Goal: Transaction & Acquisition: Purchase product/service

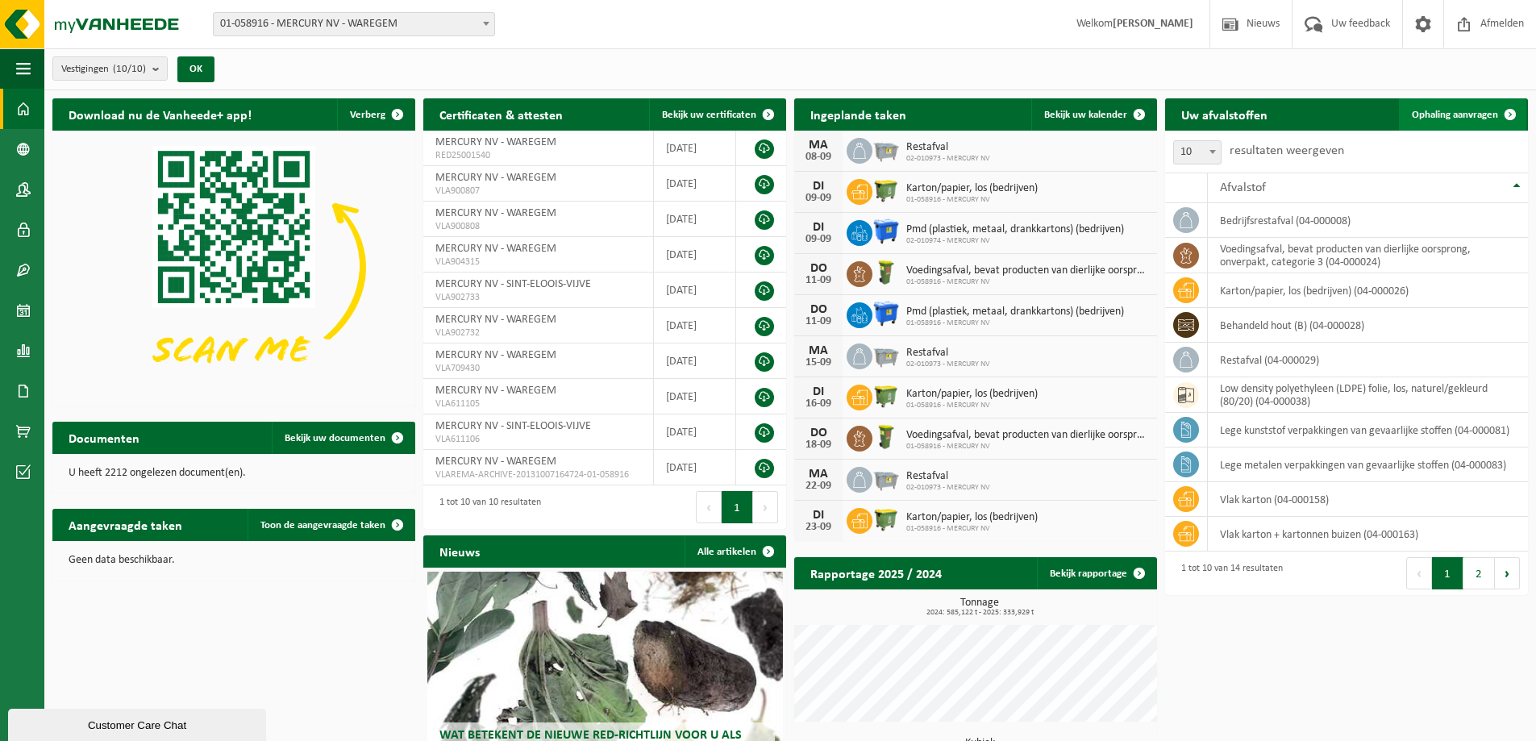
click at [1499, 110] on span at bounding box center [1510, 114] width 32 height 32
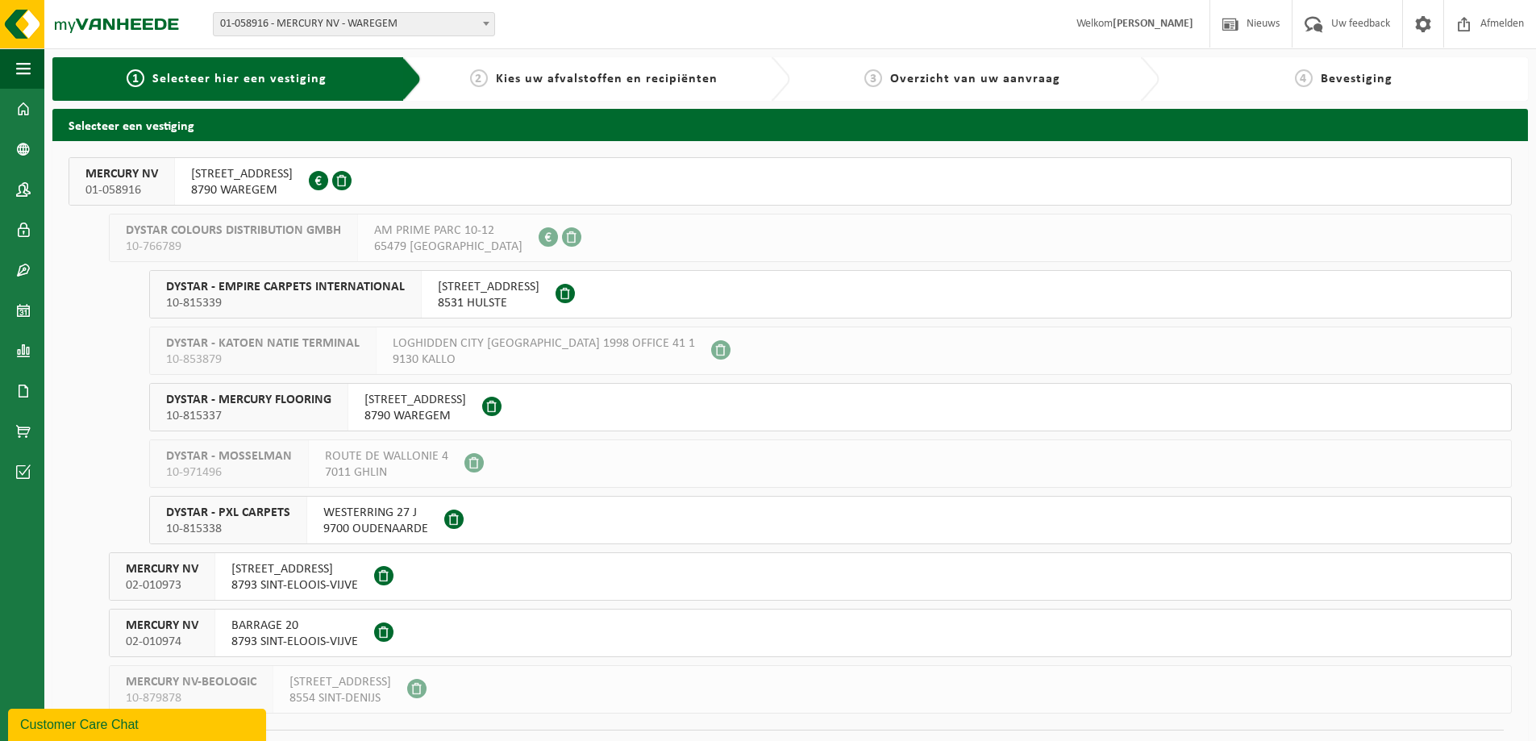
click at [280, 186] on span "8790 WAREGEM" at bounding box center [242, 190] width 102 height 16
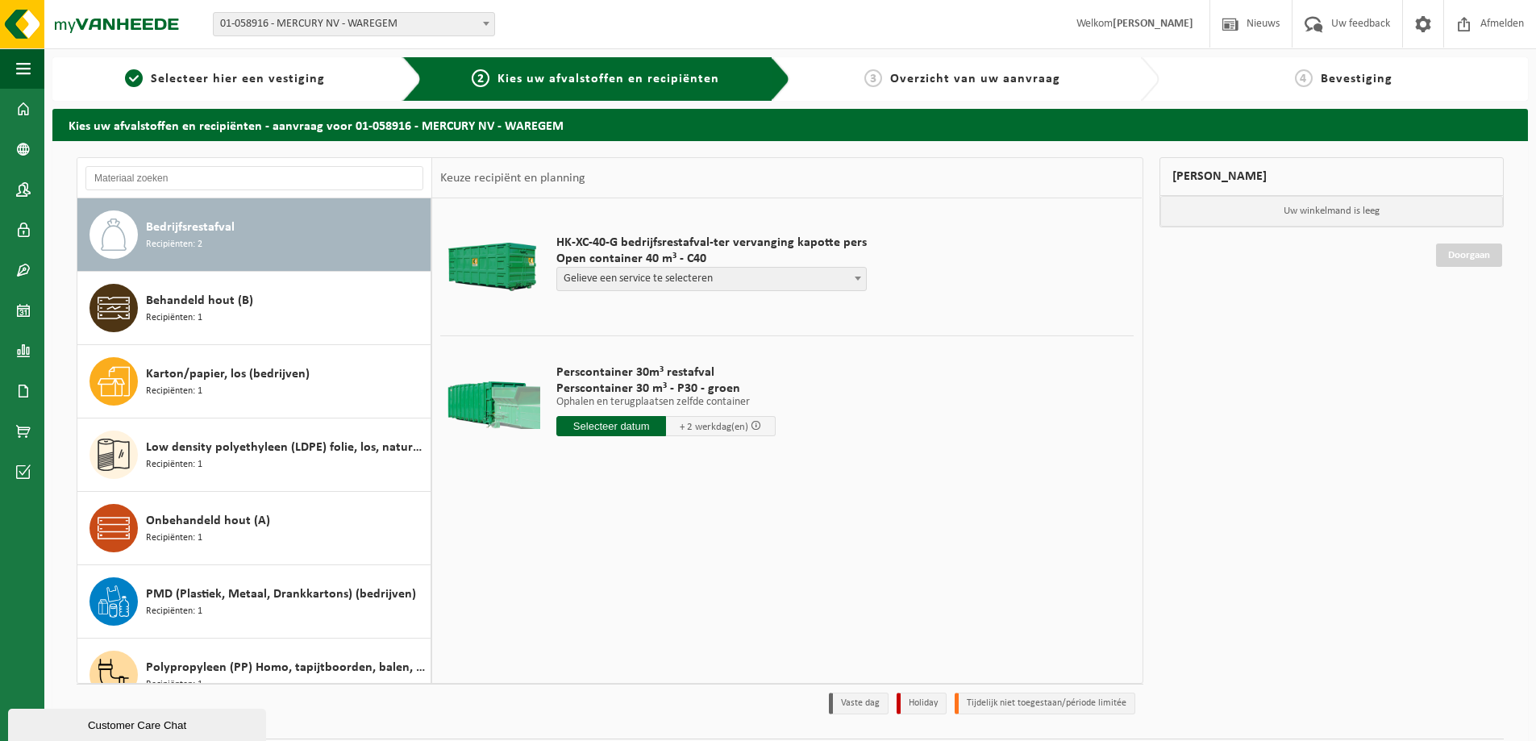
click at [666, 277] on span "Gelieve een service te selecteren" at bounding box center [711, 279] width 309 height 23
select select "P2PL-VEL-055328_HK-XC-40-GN-00_04-000008_46"
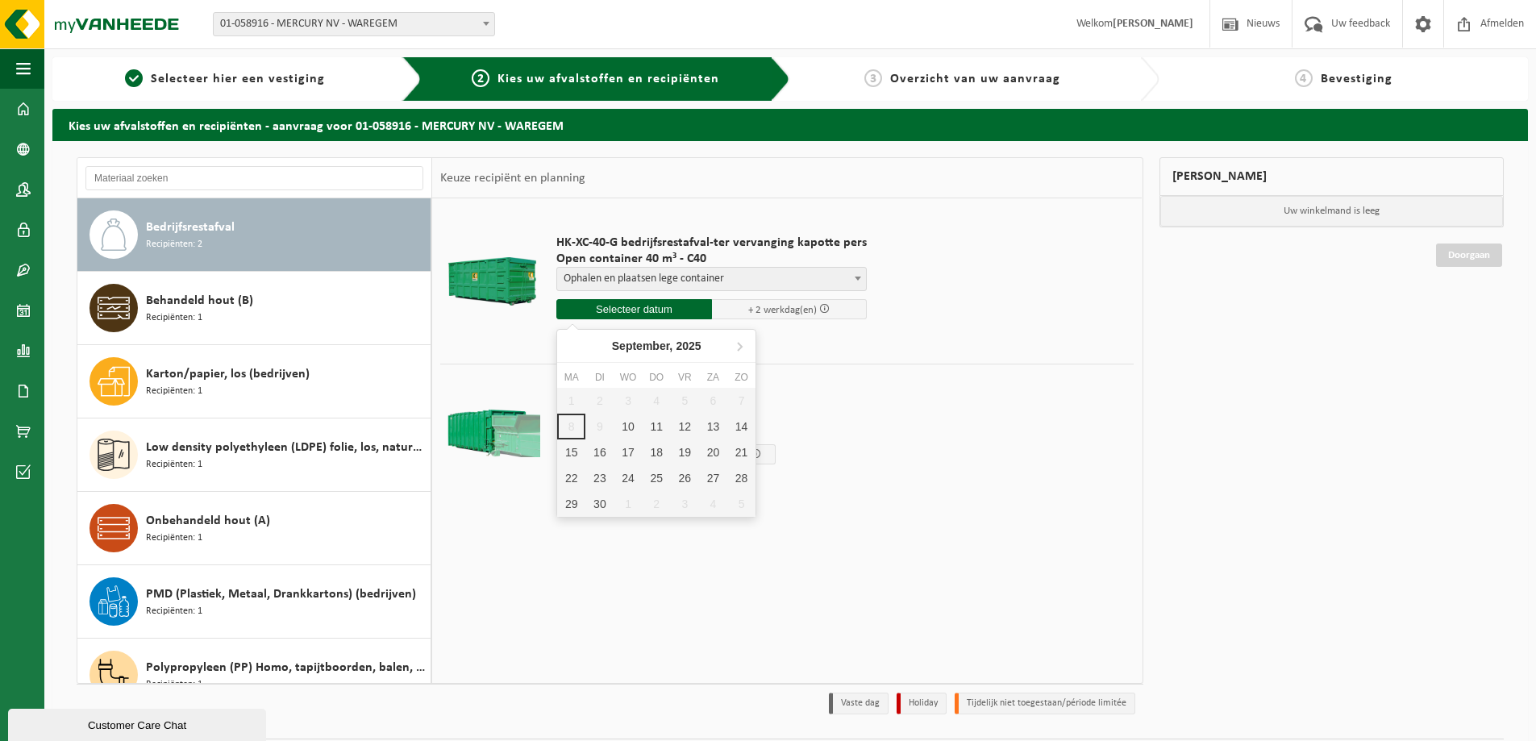
click at [658, 314] on input "text" at bounding box center [634, 309] width 156 height 20
click at [624, 429] on div "10" at bounding box center [627, 427] width 28 height 26
type input "Van 2025-09-10"
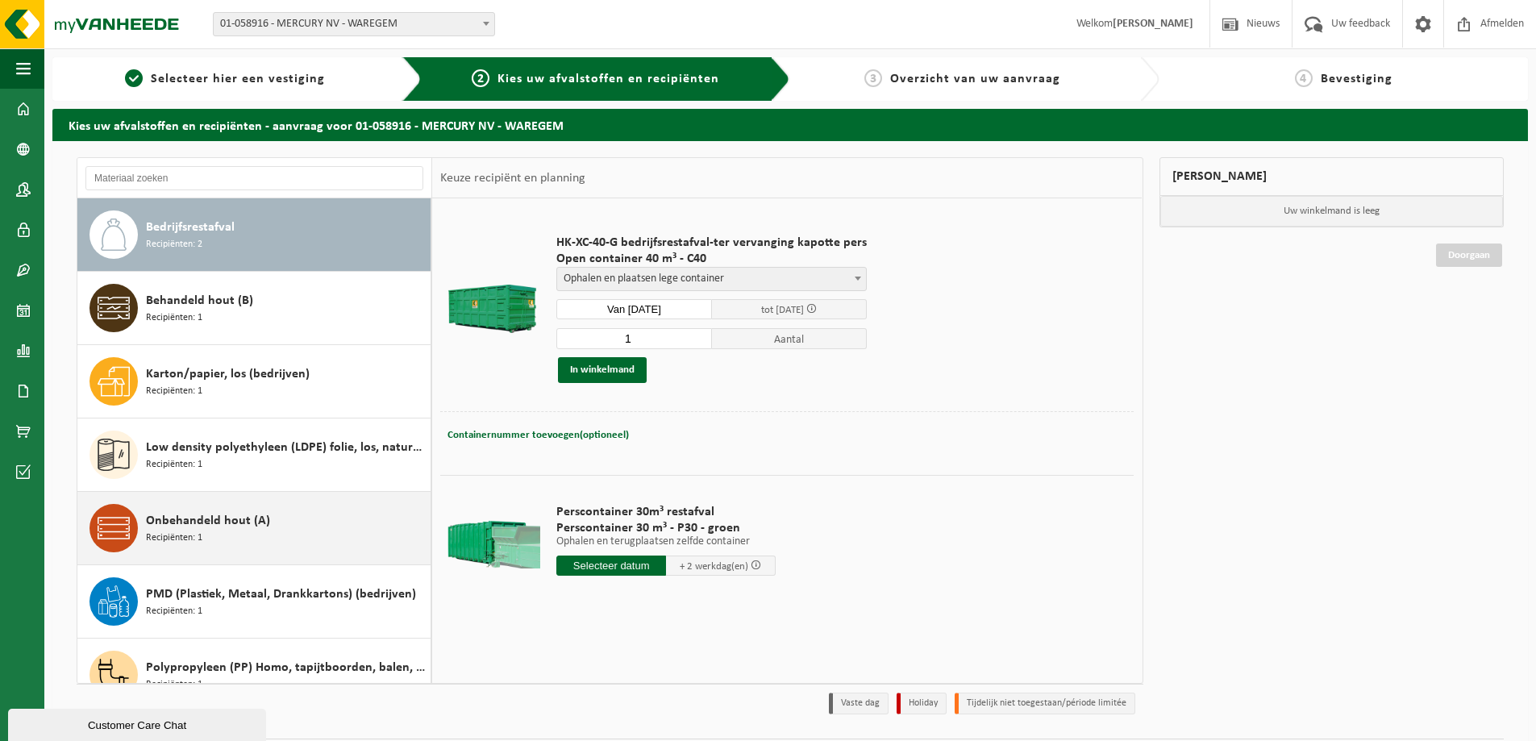
click at [178, 534] on span "Recipiënten: 1" at bounding box center [174, 537] width 56 height 15
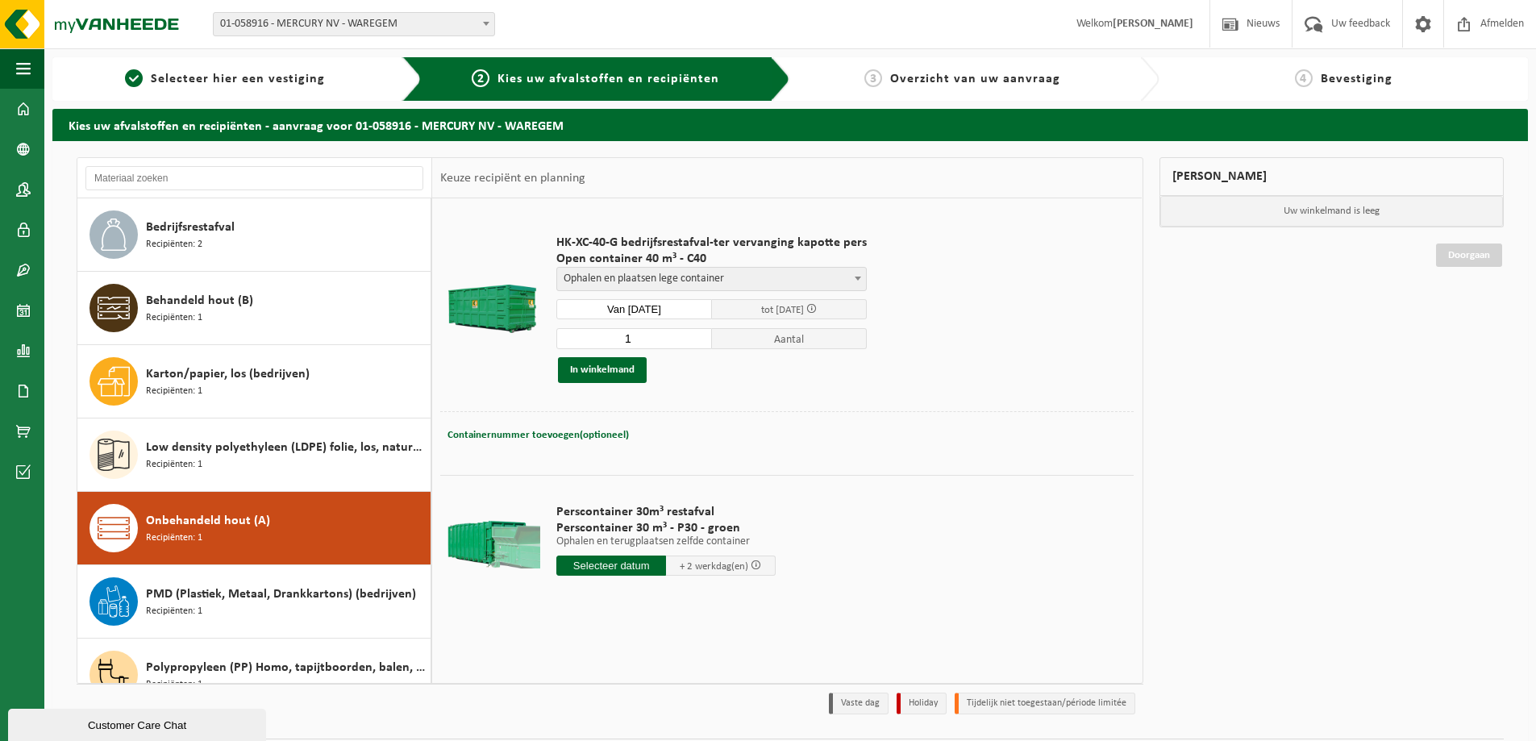
scroll to position [175, 0]
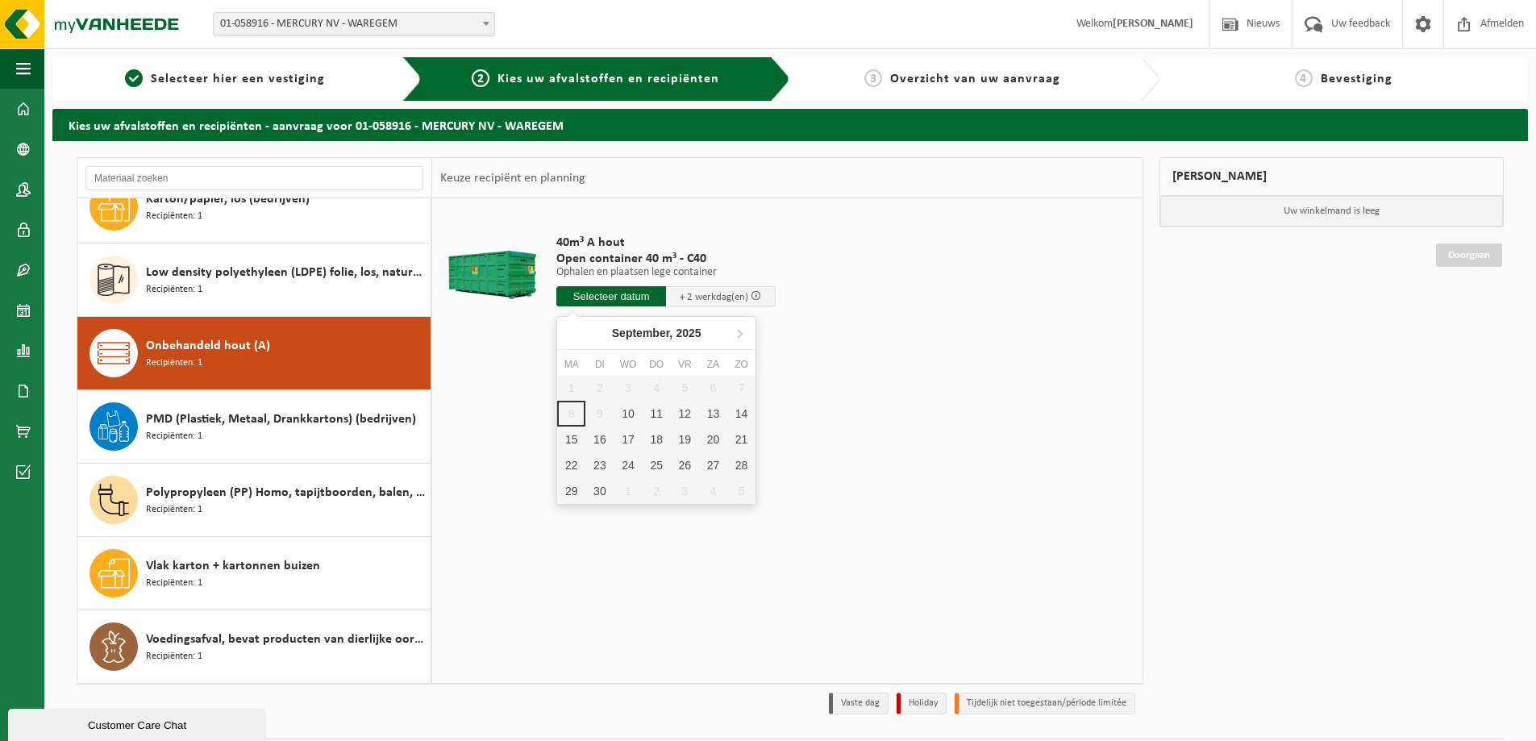
click at [616, 297] on input "text" at bounding box center [611, 296] width 110 height 20
click at [630, 416] on div "10" at bounding box center [627, 414] width 28 height 26
type input "Van 2025-09-10"
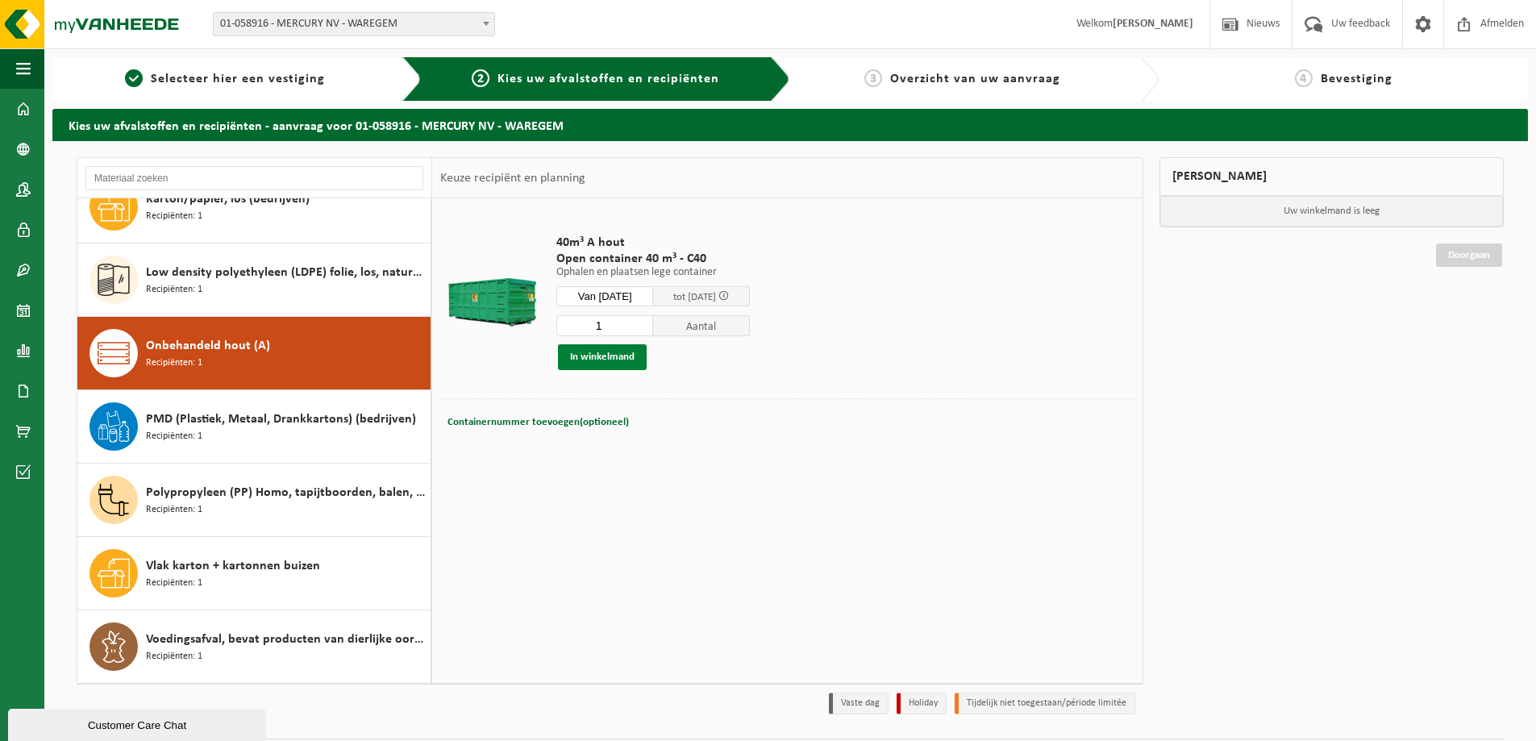
click at [621, 356] on button "In winkelmand" at bounding box center [602, 357] width 89 height 26
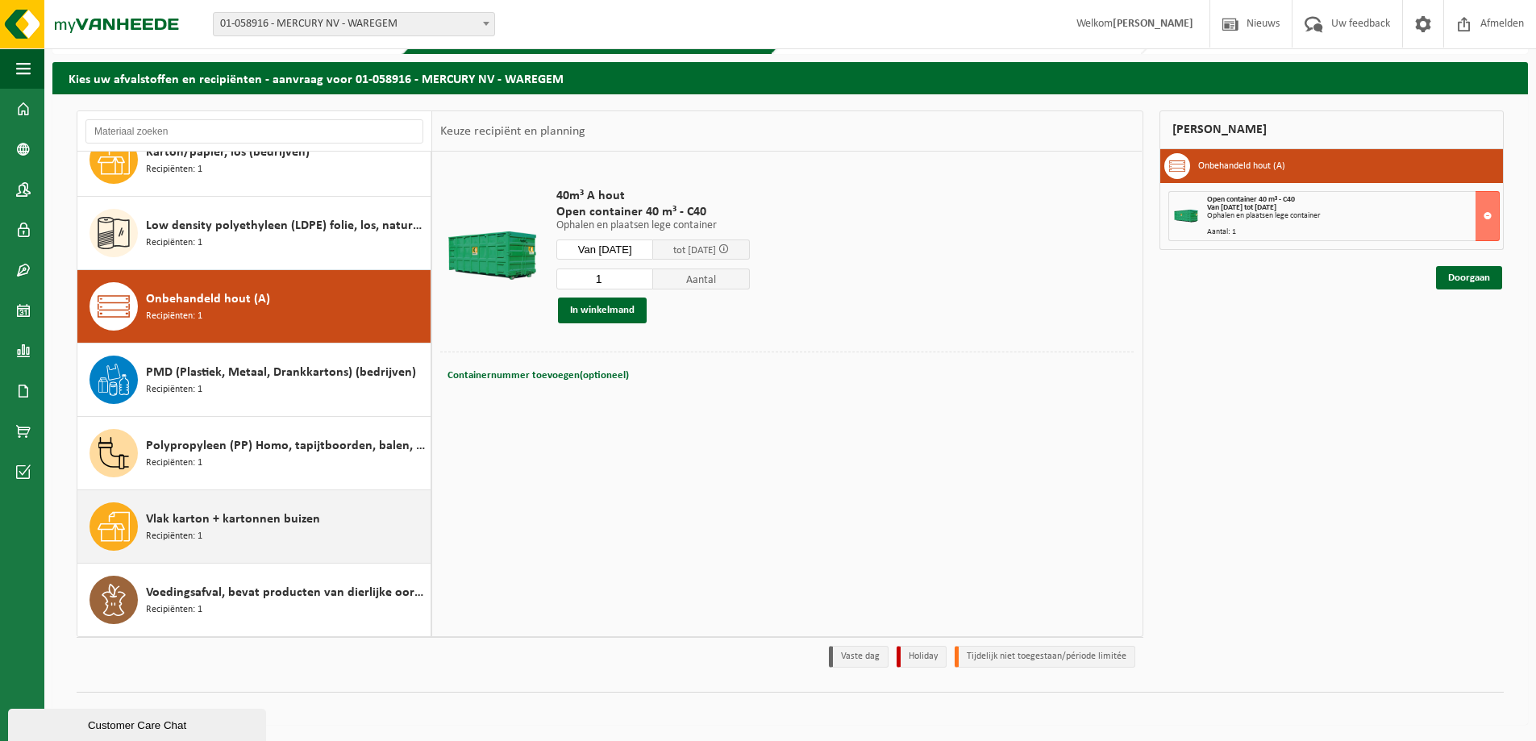
scroll to position [14, 0]
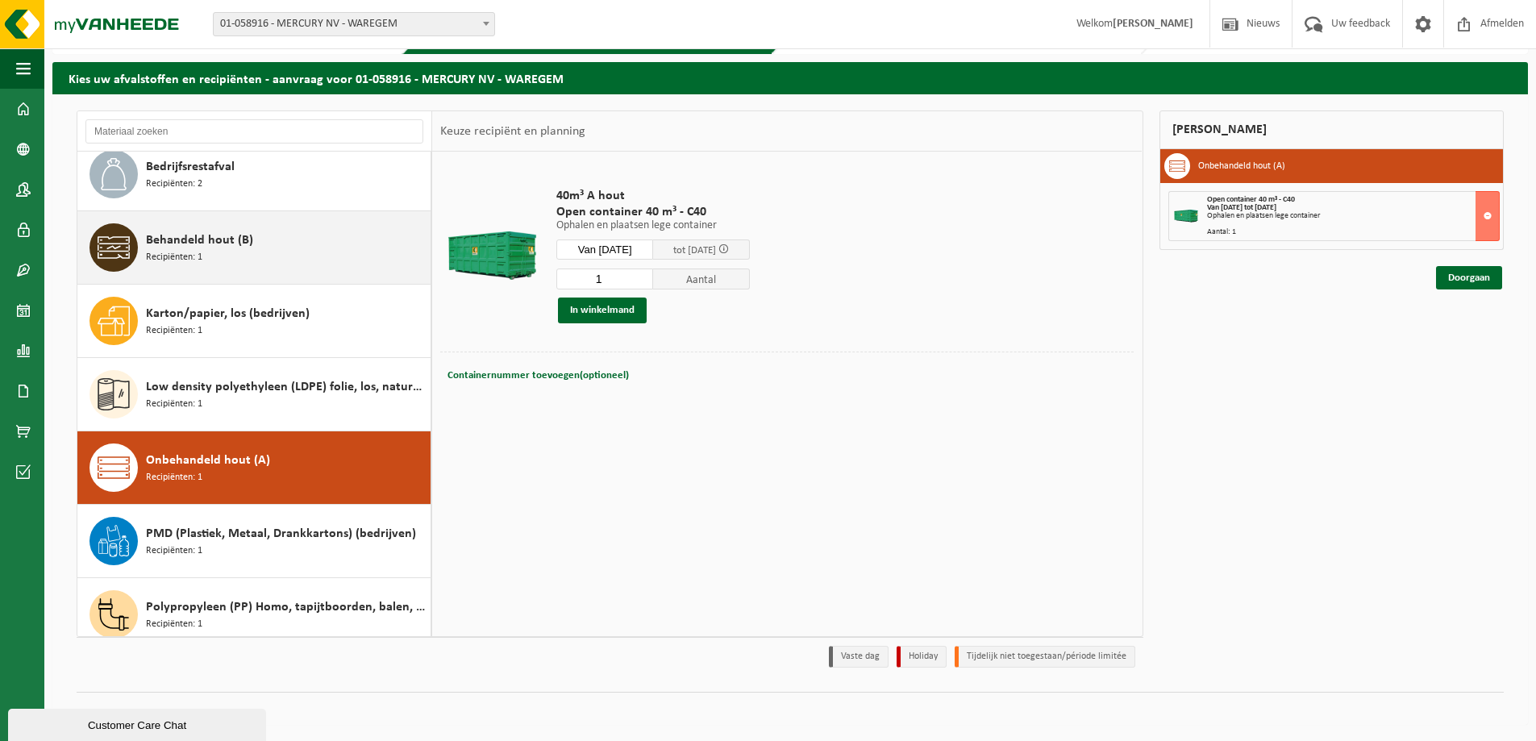
click at [206, 263] on div "Behandeld hout (B) Recipiënten: 1" at bounding box center [286, 247] width 281 height 48
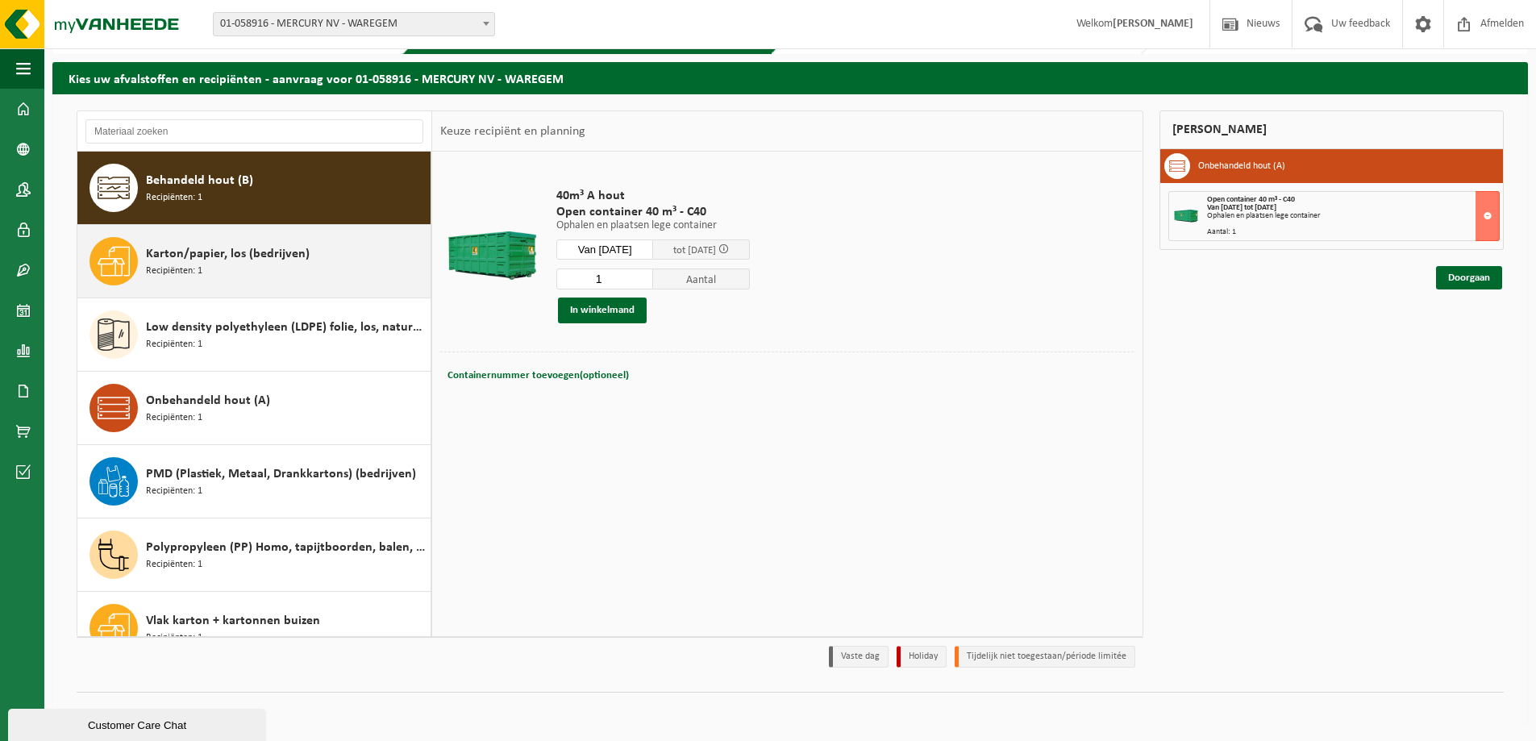
scroll to position [73, 0]
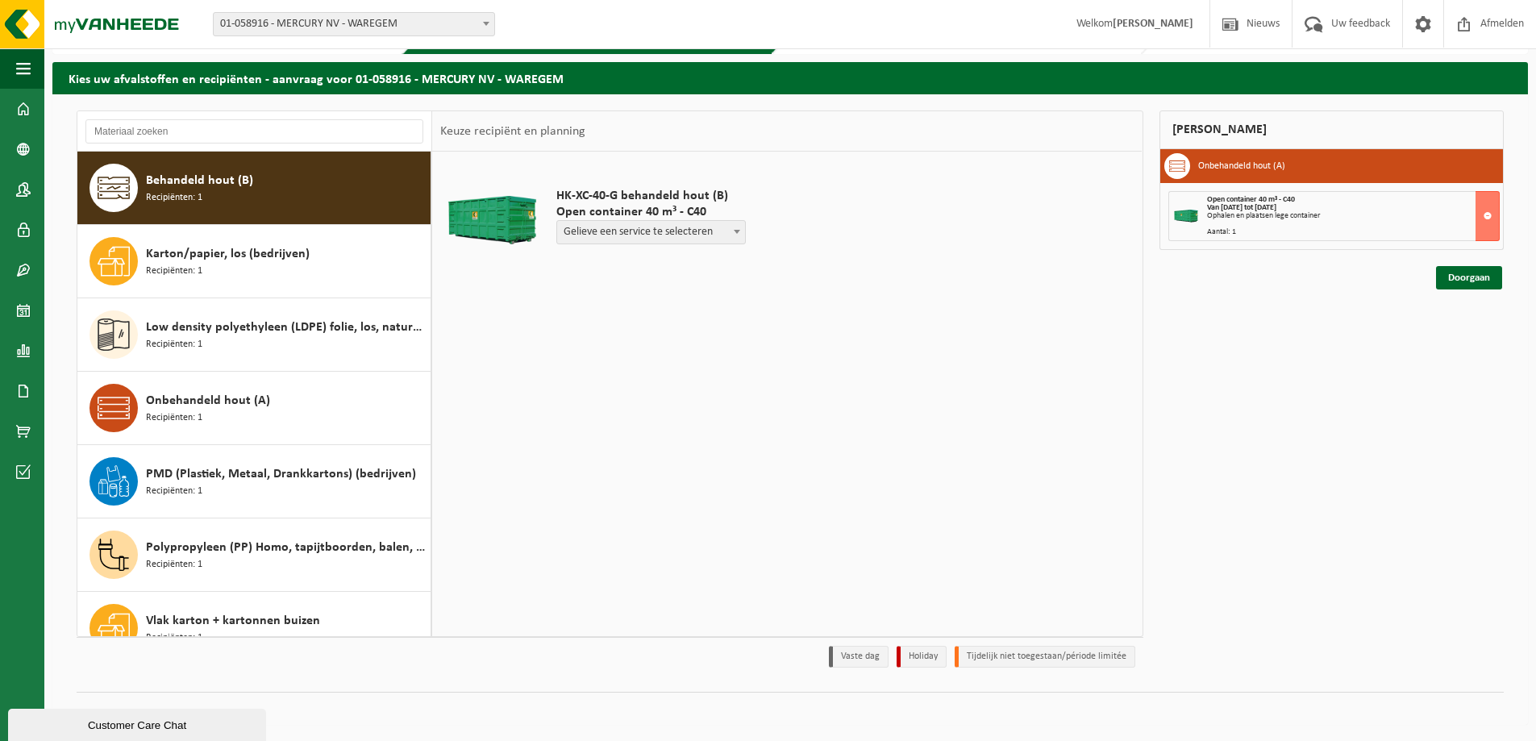
click at [633, 236] on span "Gelieve een service te selecteren" at bounding box center [651, 232] width 188 height 23
select select "P2PL-VEL-076401_HK-XC-40-GN-00_04-000028_46"
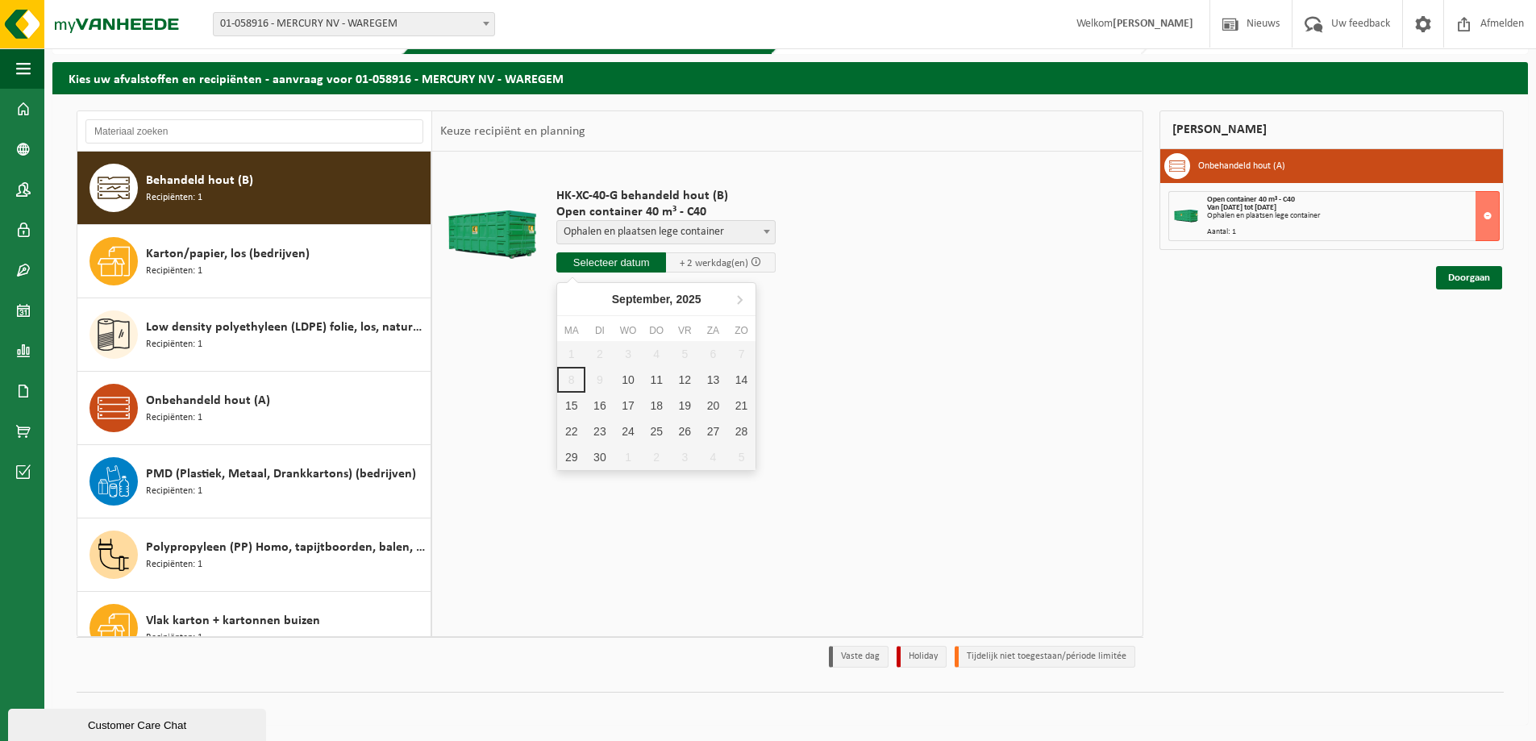
click at [596, 263] on input "text" at bounding box center [611, 262] width 110 height 20
click at [626, 376] on div "10" at bounding box center [627, 380] width 28 height 26
type input "Van 2025-09-10"
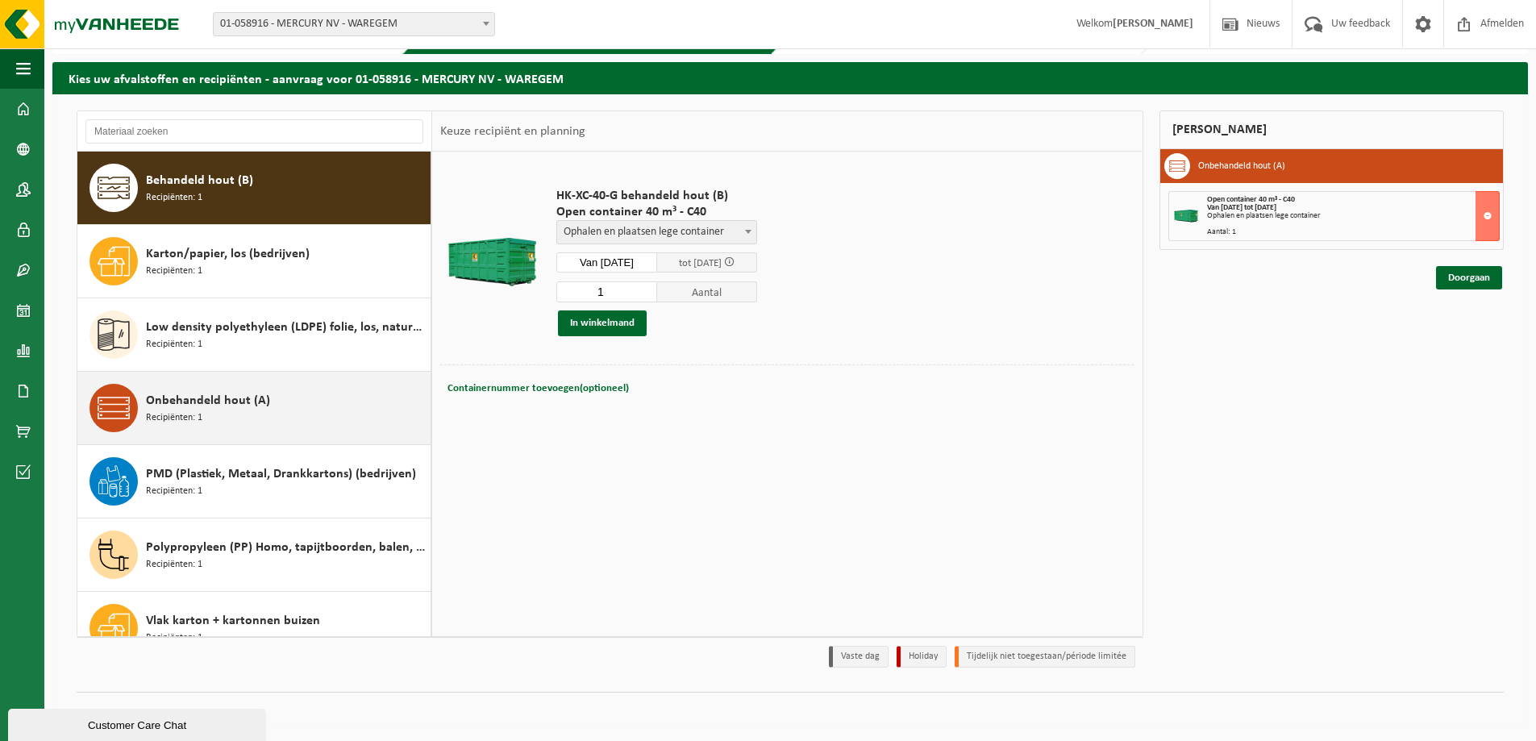
scroll to position [0, 0]
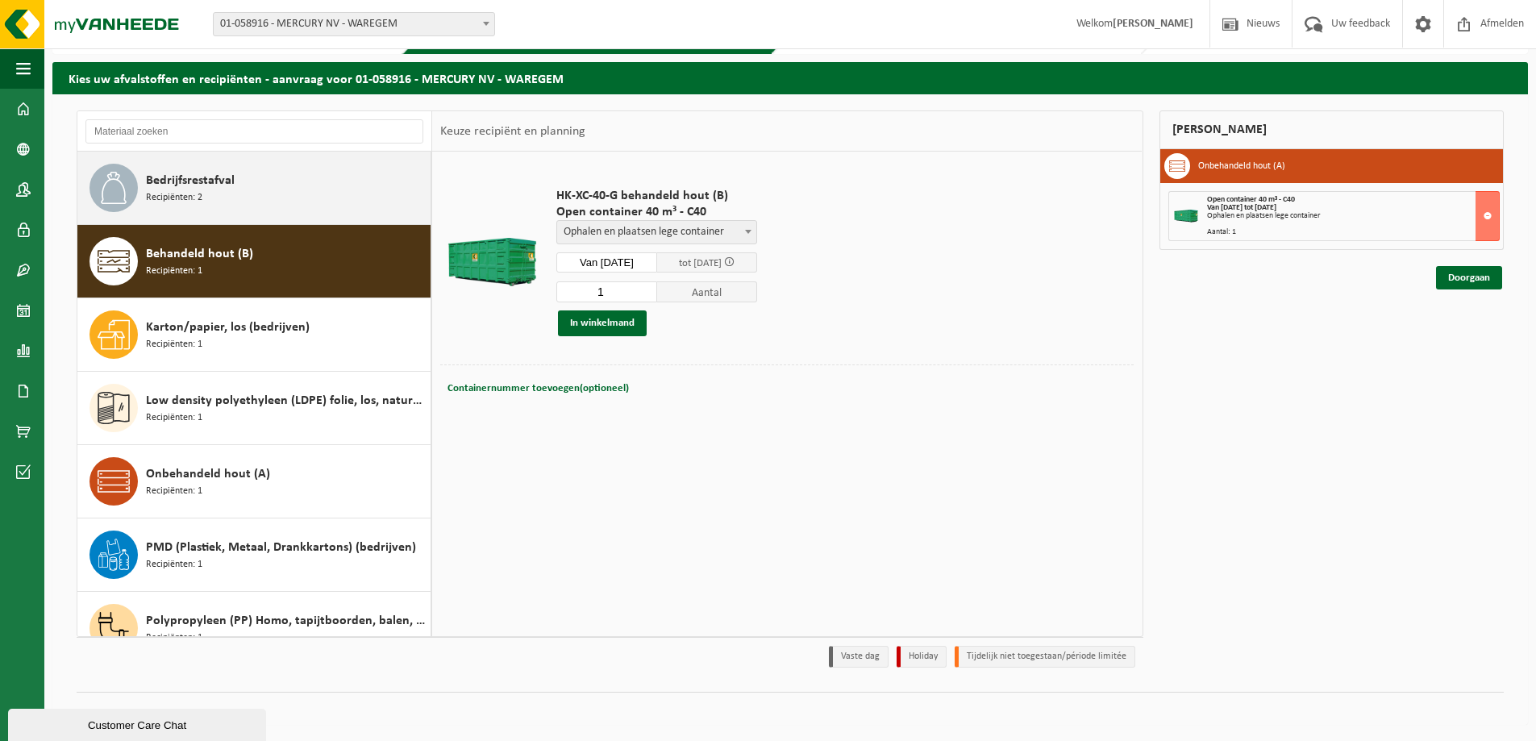
click at [206, 196] on div "Bedrijfsrestafval Recipiënten: 2" at bounding box center [286, 188] width 281 height 48
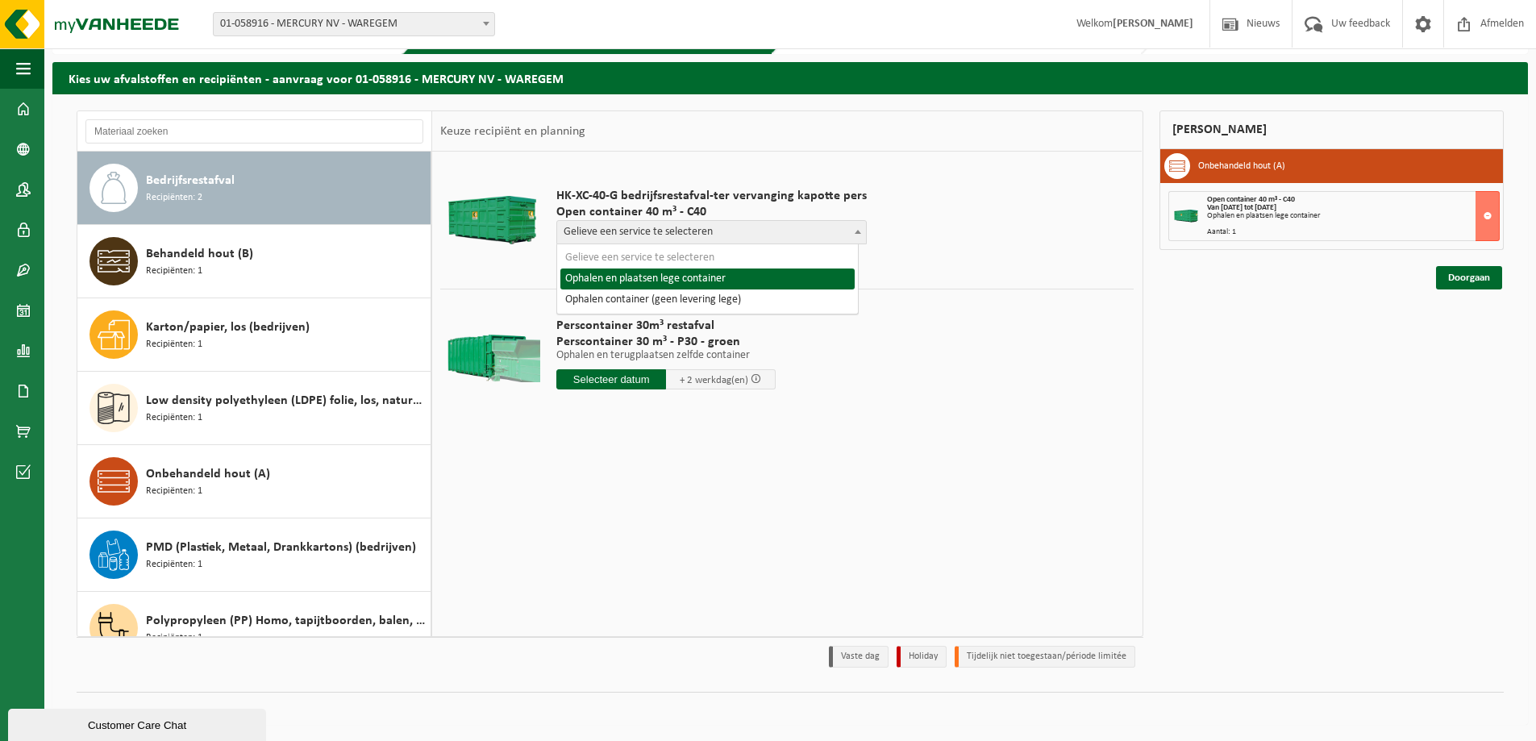
click at [592, 235] on span "Gelieve een service te selecteren" at bounding box center [711, 232] width 309 height 23
select select "P2PL-VEL-055328_HK-XC-40-GN-00_04-000008_46"
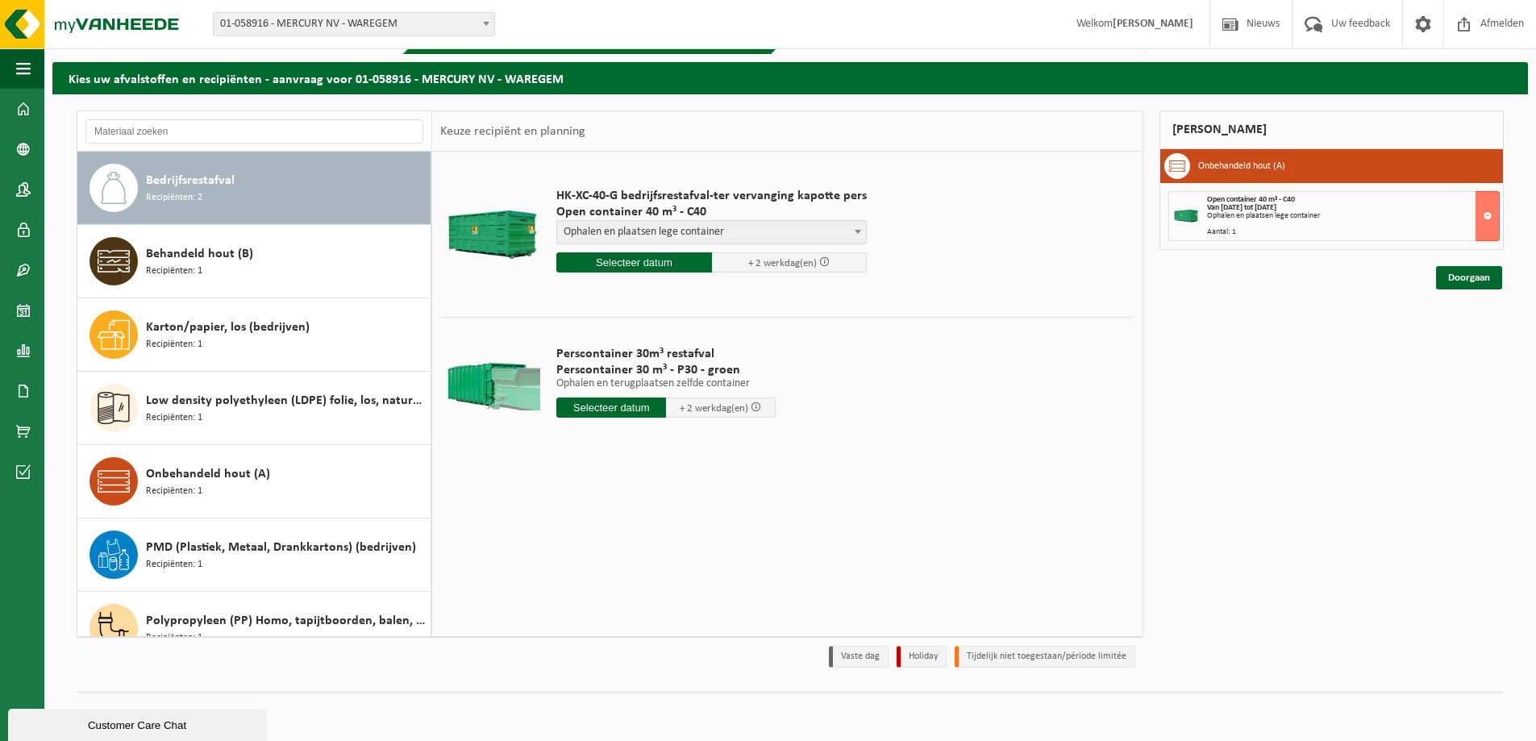
click at [610, 265] on input "text" at bounding box center [634, 262] width 156 height 20
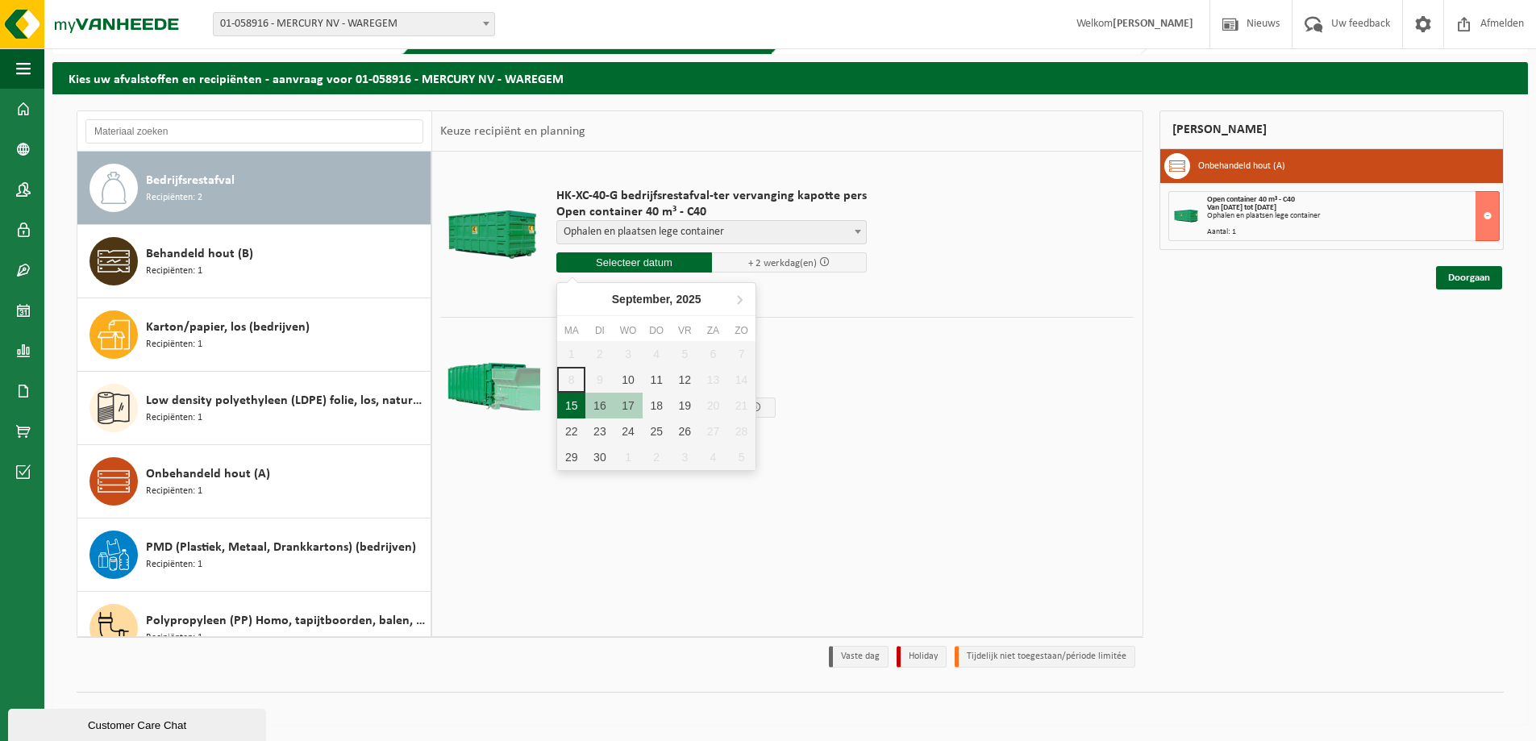
click at [567, 403] on div "15" at bounding box center [571, 406] width 28 height 26
type input "Van 2025-09-15"
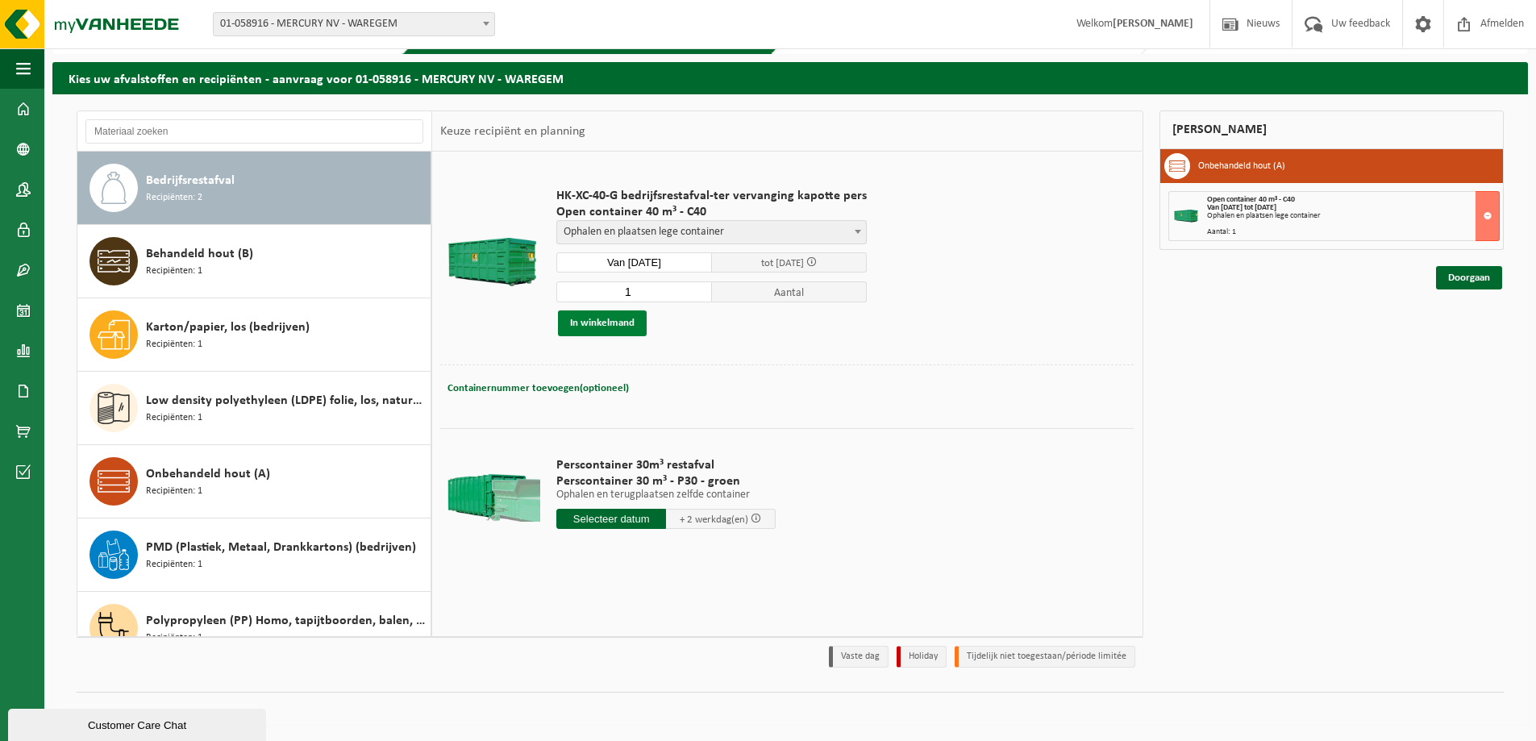
click at [617, 322] on button "In winkelmand" at bounding box center [602, 323] width 89 height 26
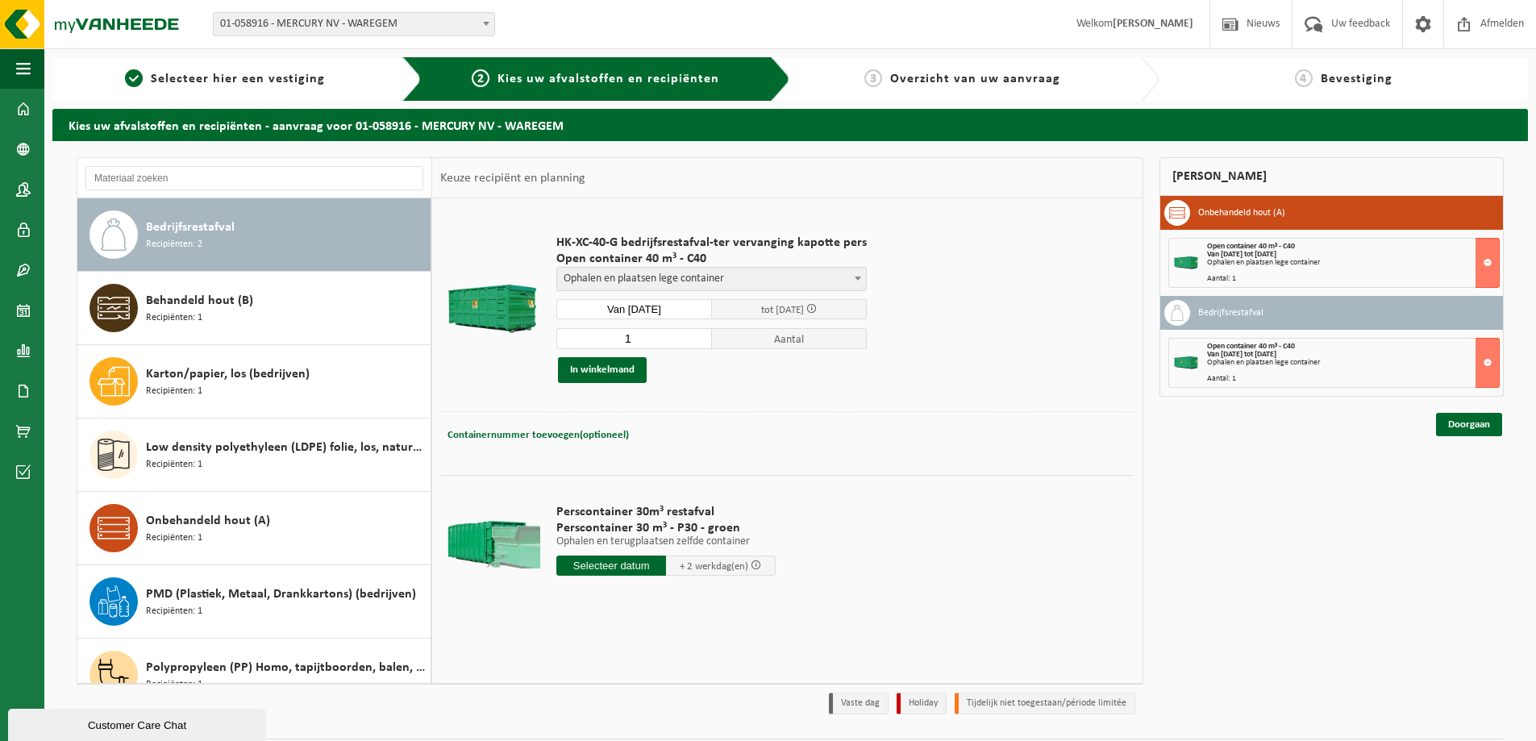
scroll to position [47, 0]
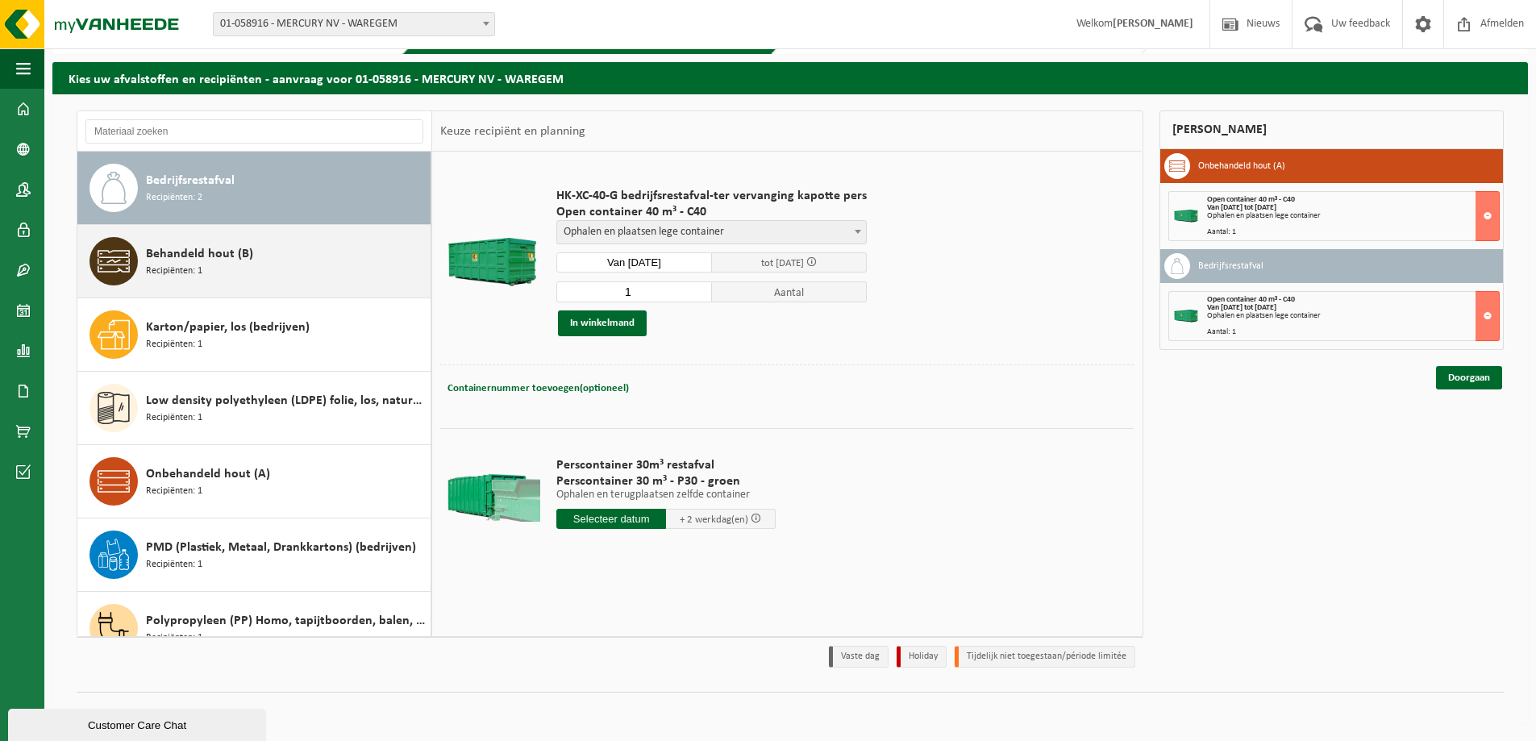
click at [217, 260] on span "Behandeld hout (B)" at bounding box center [199, 253] width 107 height 19
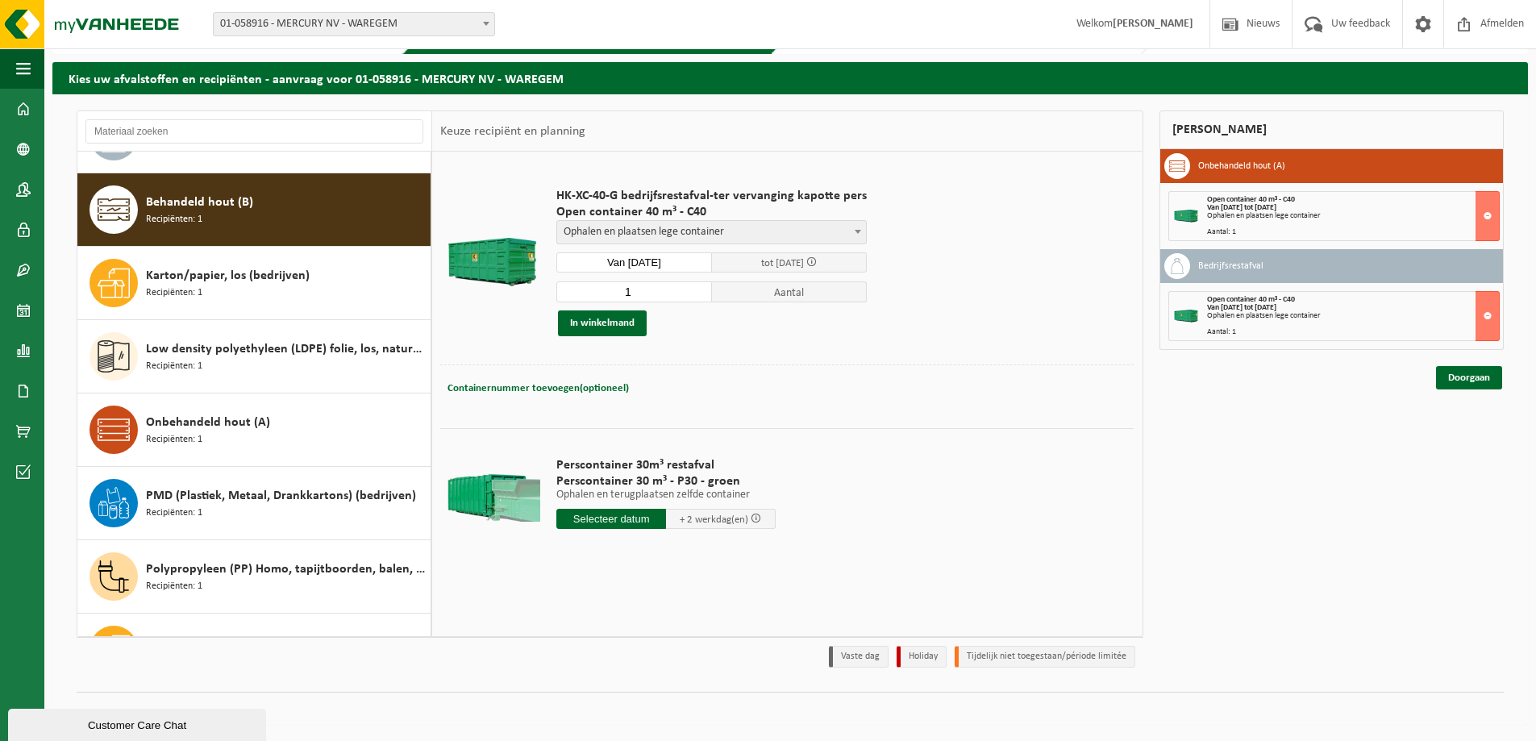
scroll to position [73, 0]
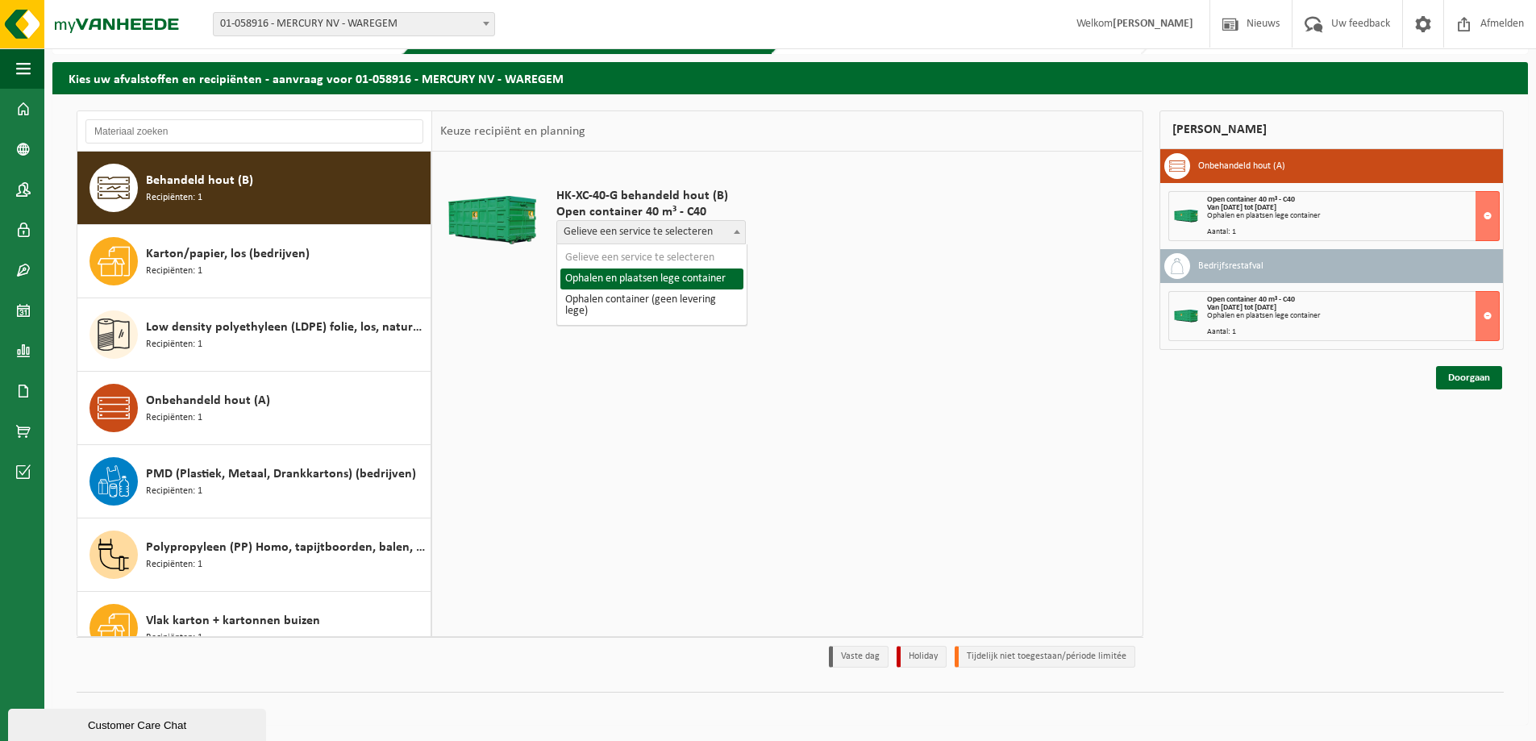
click at [632, 237] on span "Gelieve een service te selecteren" at bounding box center [651, 232] width 188 height 23
select select "P2PL-VEL-076401_HK-XC-40-GN-00_04-000028_46"
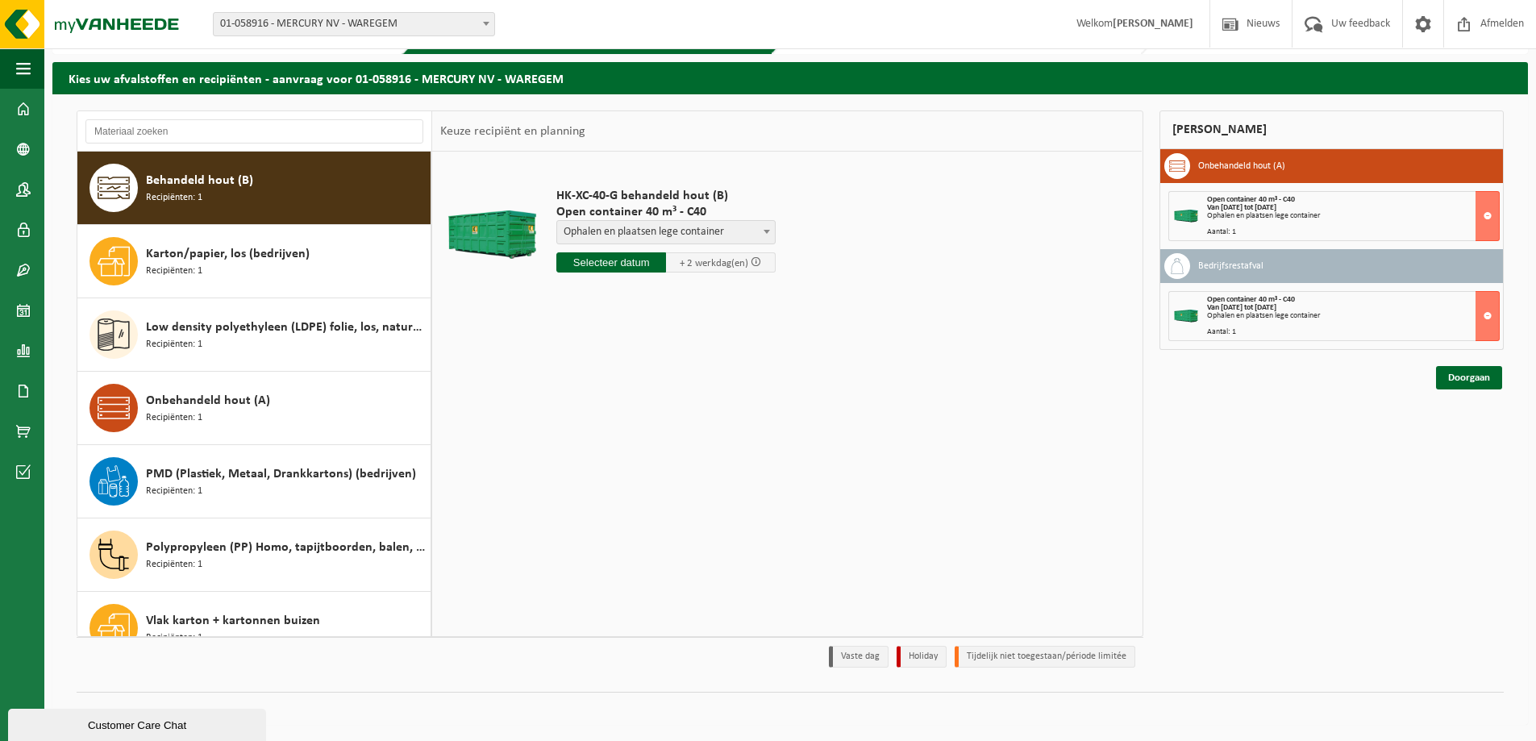
click at [606, 261] on input "text" at bounding box center [611, 262] width 110 height 20
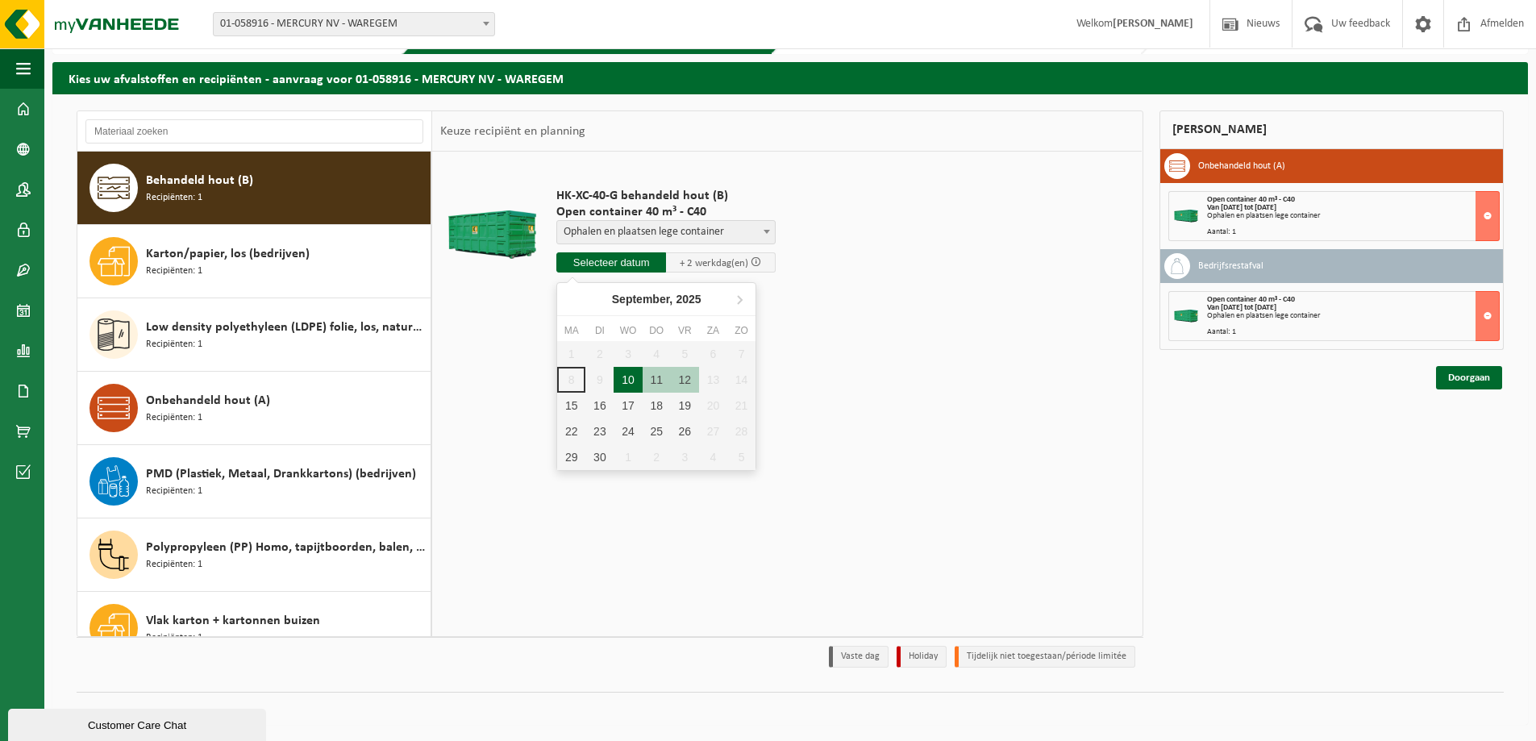
click at [621, 376] on div "10" at bounding box center [627, 380] width 28 height 26
type input "Van 2025-09-10"
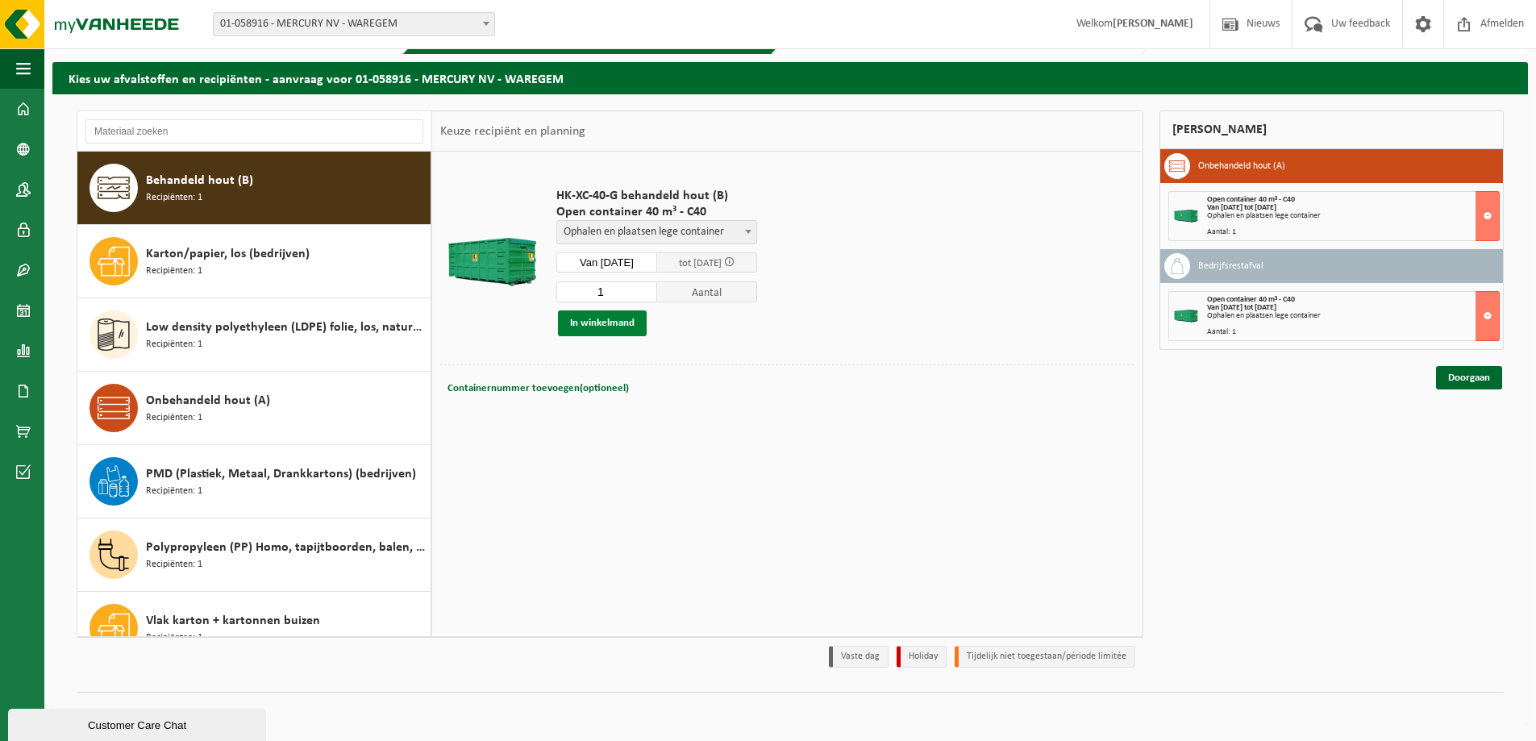
click at [616, 326] on button "In winkelmand" at bounding box center [602, 323] width 89 height 26
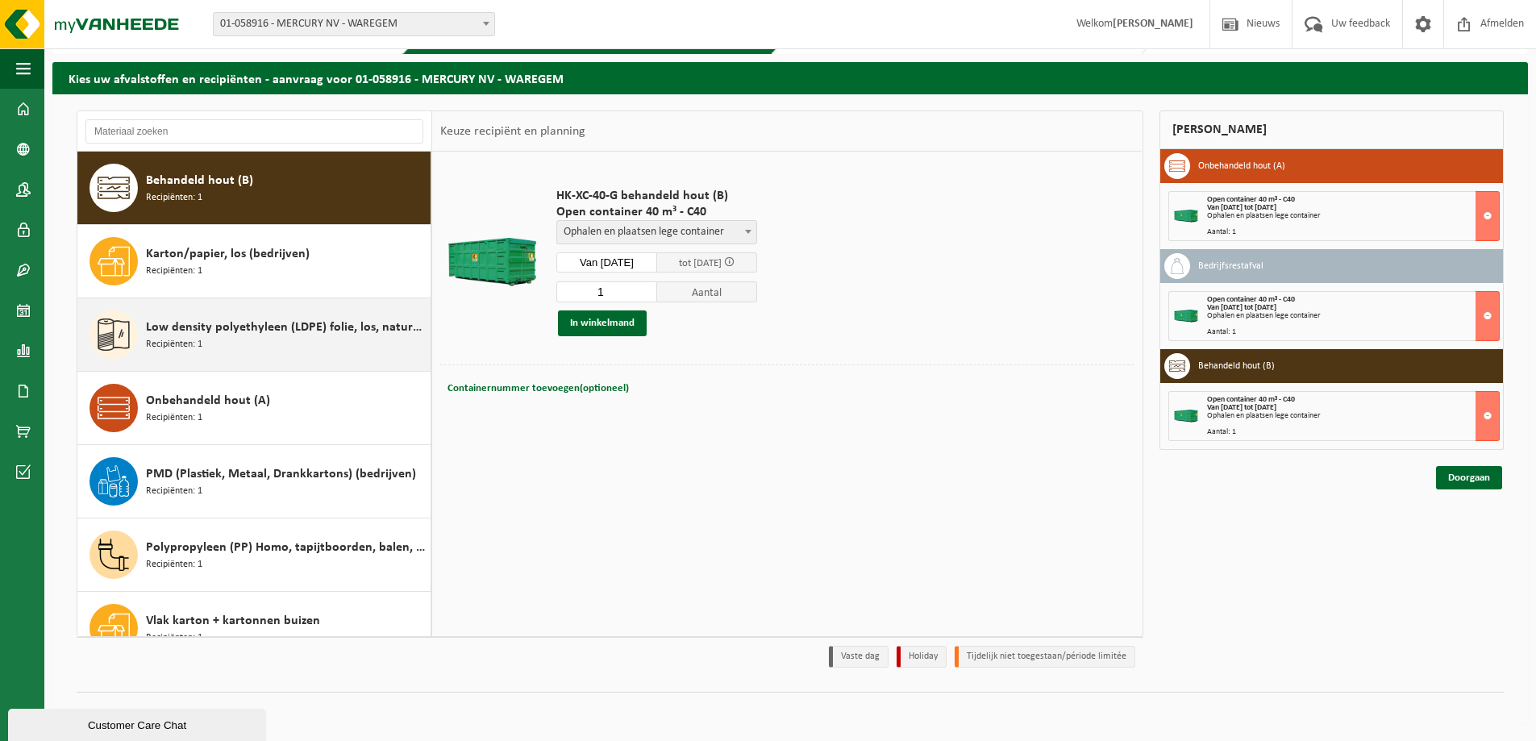
scroll to position [0, 0]
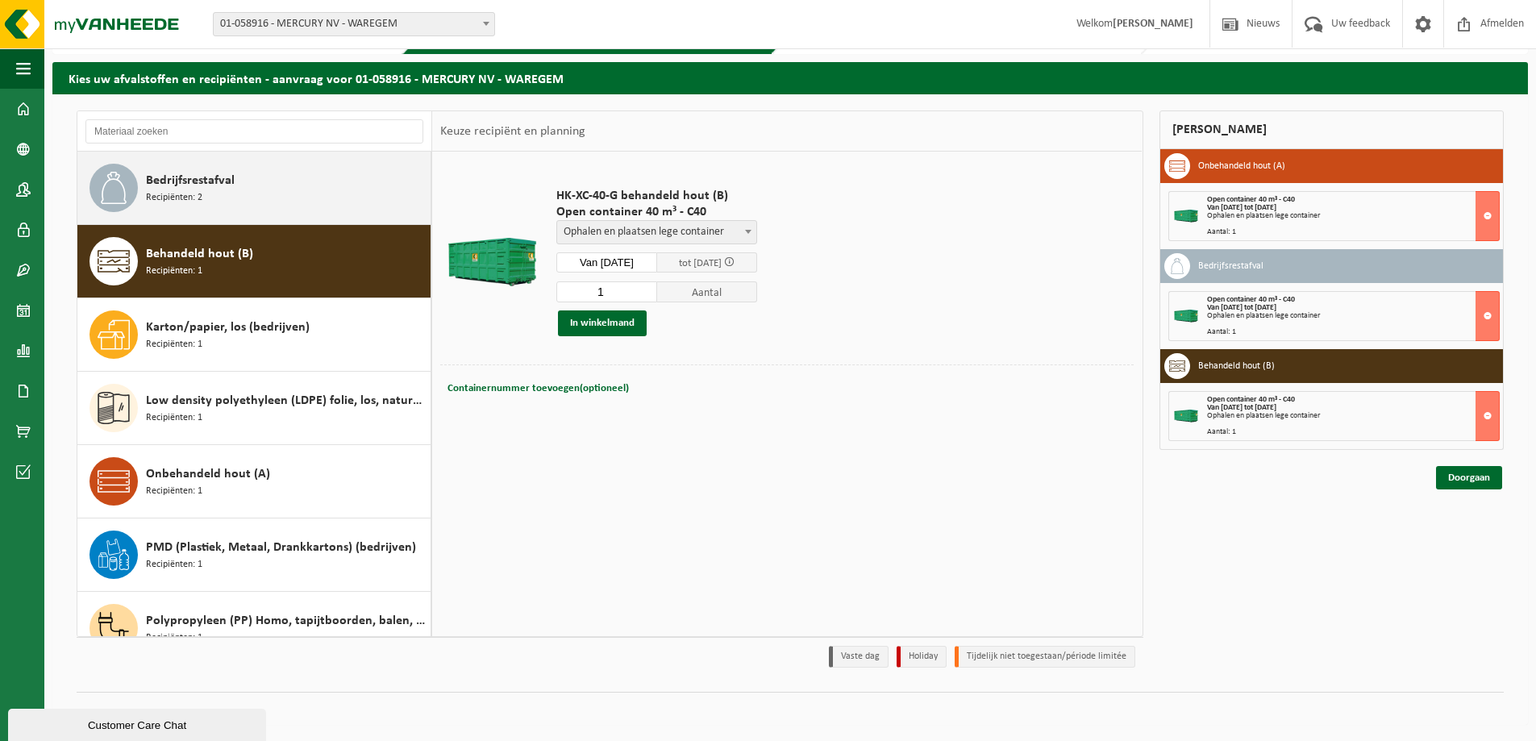
click at [150, 192] on span "Recipiënten: 2" at bounding box center [174, 197] width 56 height 15
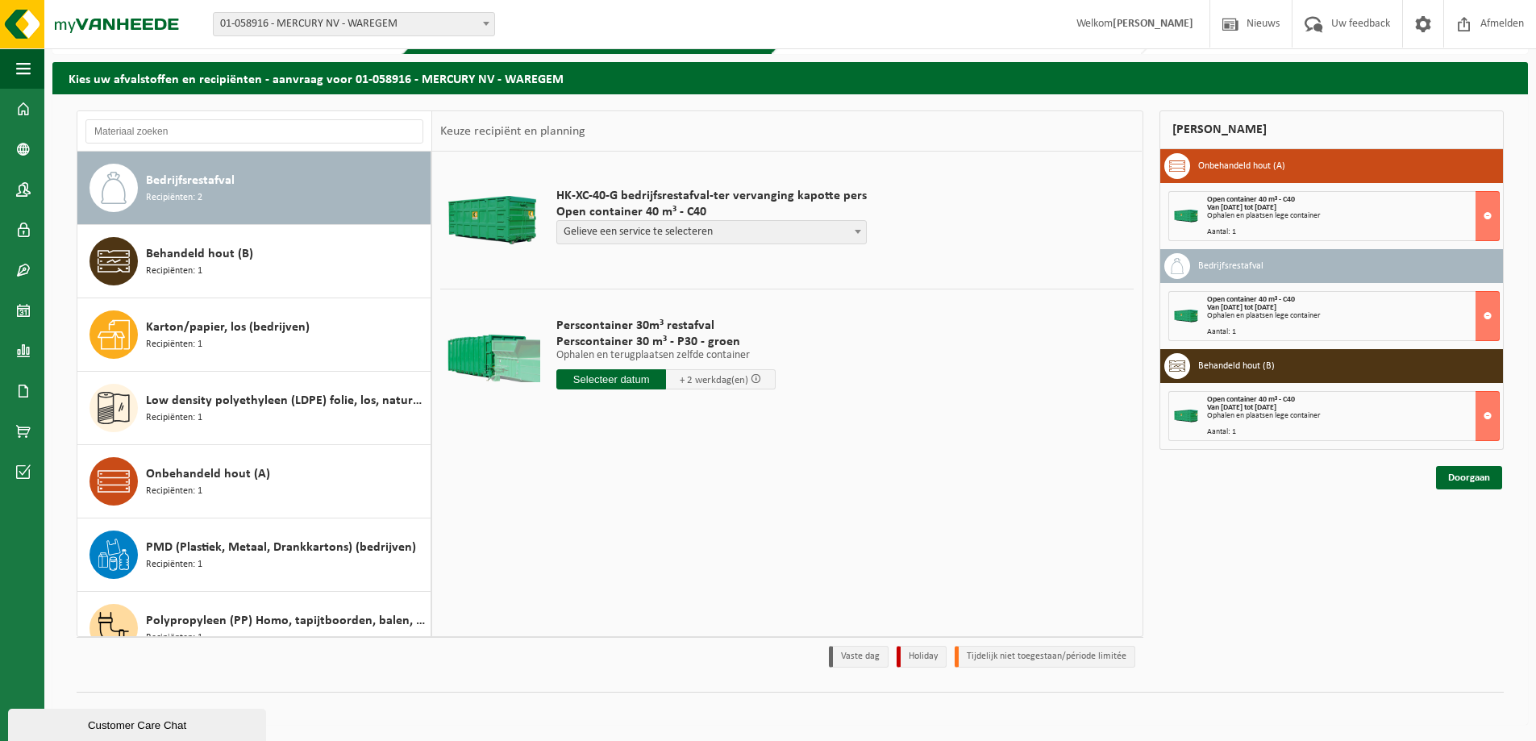
click at [638, 232] on span "Gelieve een service te selecteren" at bounding box center [711, 232] width 309 height 23
select select "P2PL-VEL-055328_HK-XC-40-GN-00_04-000008_72"
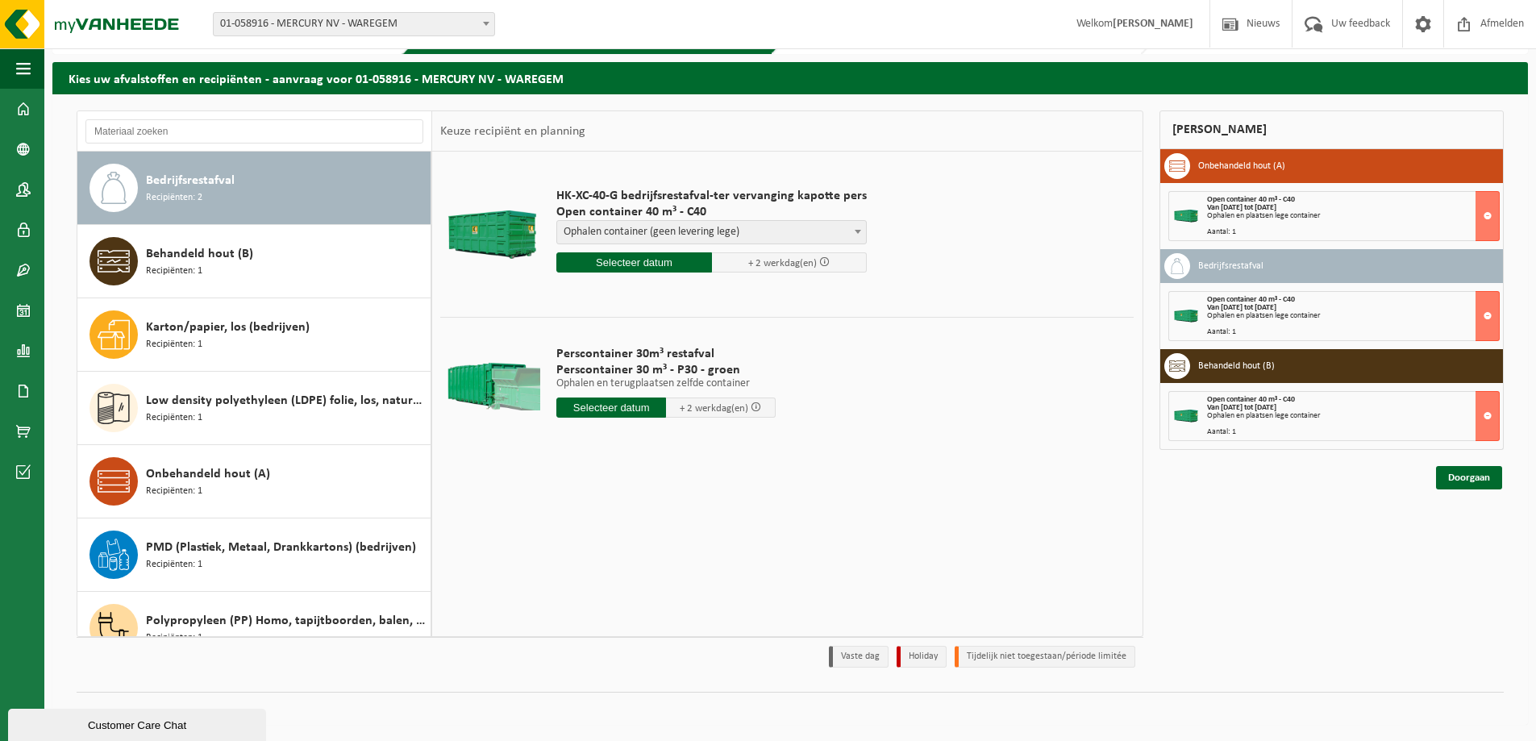
click at [279, 202] on div "Bedrijfsrestafval Recipiënten: 2" at bounding box center [286, 188] width 281 height 48
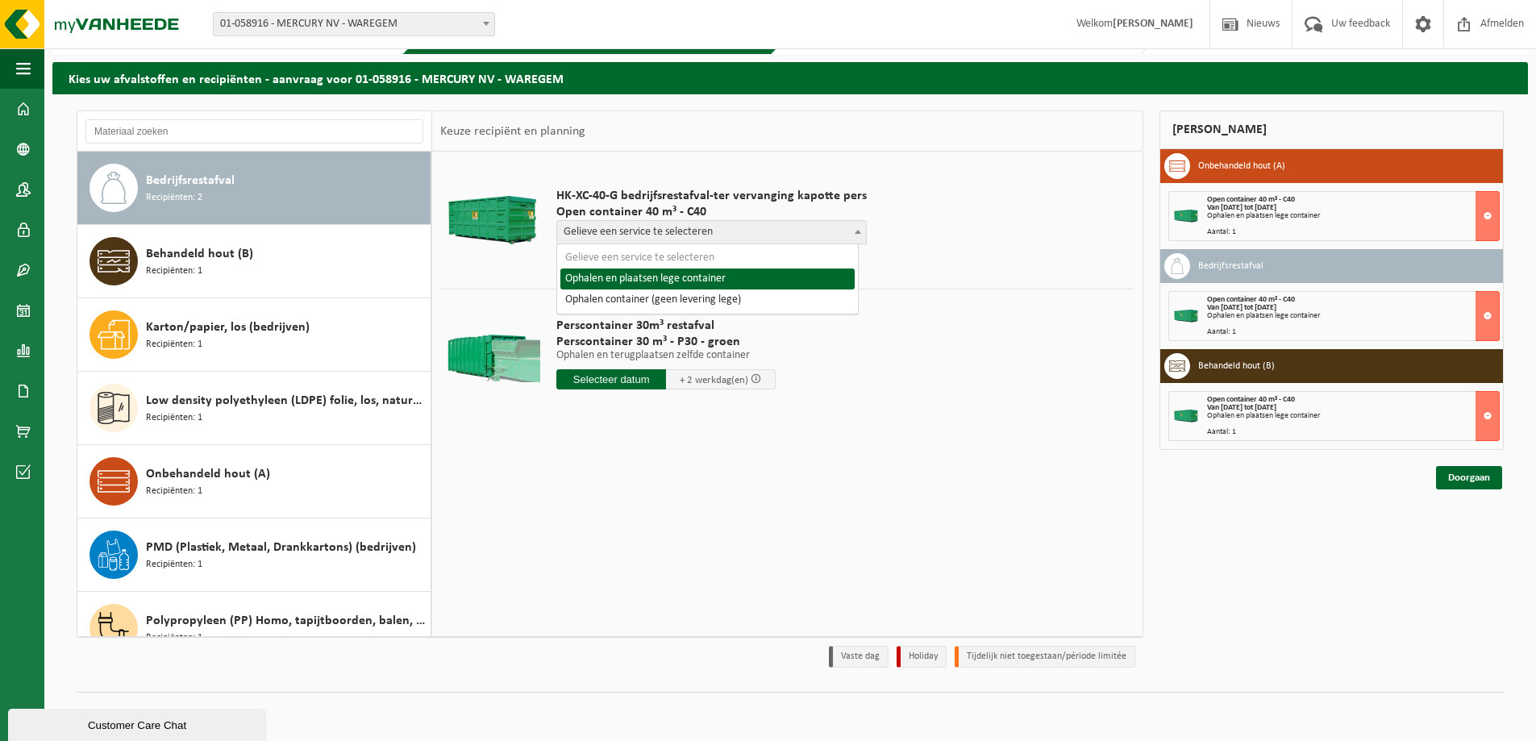
click at [612, 233] on span "Gelieve een service te selecteren" at bounding box center [711, 232] width 309 height 23
click at [853, 235] on span at bounding box center [858, 231] width 16 height 21
click at [571, 225] on span "Gelieve een service te selecteren" at bounding box center [711, 232] width 309 height 23
select select "P2PL-VEL-055328_HK-XC-40-GN-00_04-000008_46"
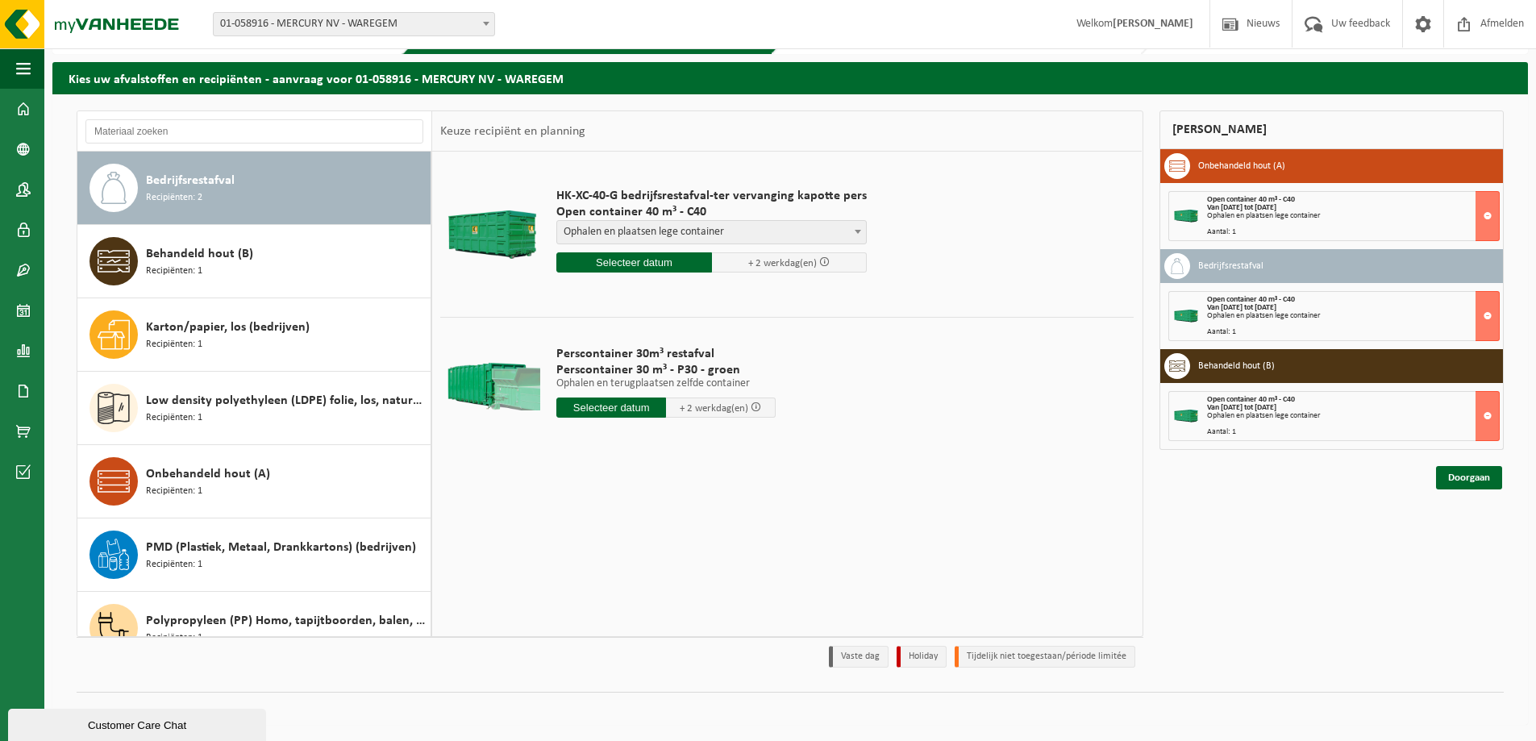
click at [614, 256] on input "text" at bounding box center [634, 262] width 156 height 20
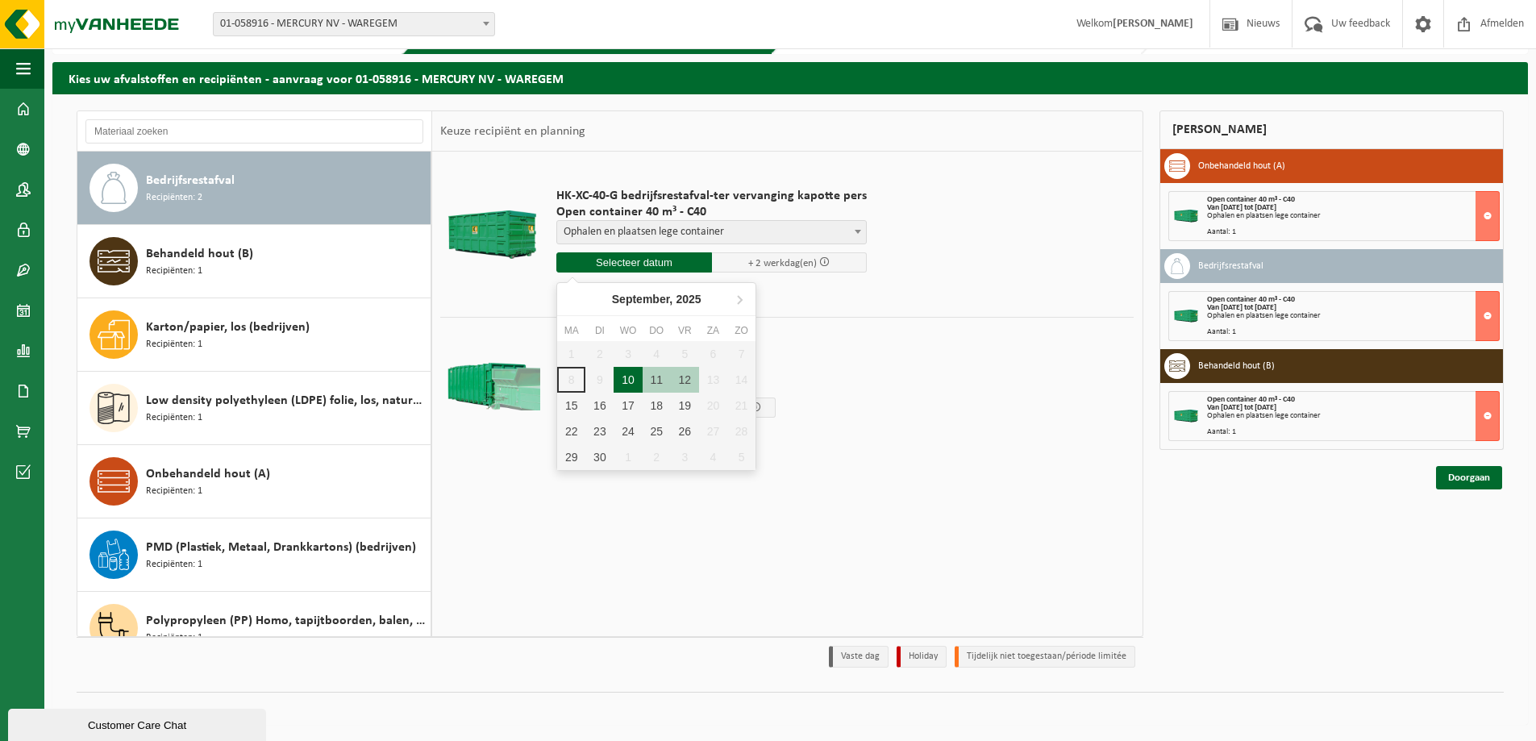
click at [630, 376] on div "10" at bounding box center [627, 380] width 28 height 26
type input "Van 2025-09-10"
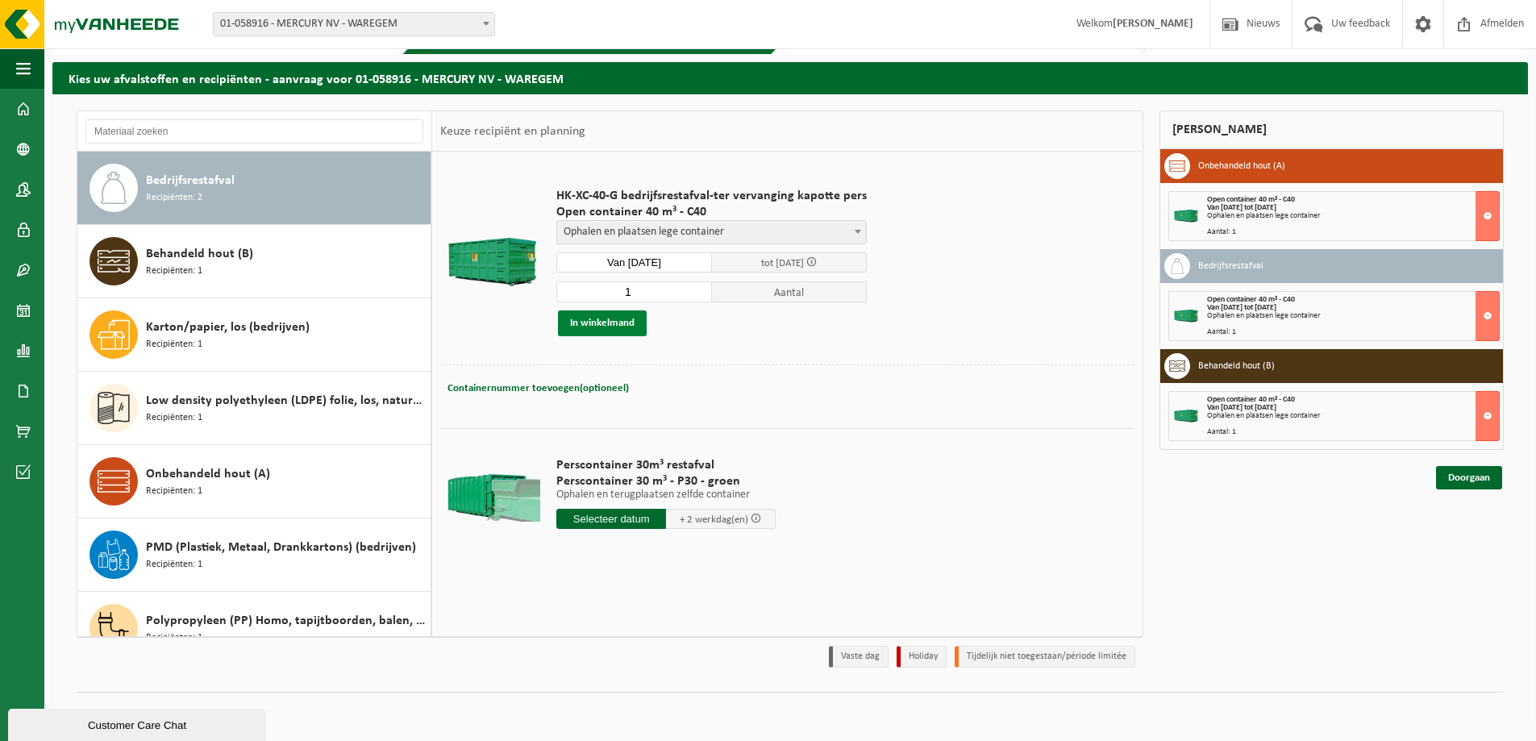
click at [613, 323] on button "In winkelmand" at bounding box center [602, 323] width 89 height 26
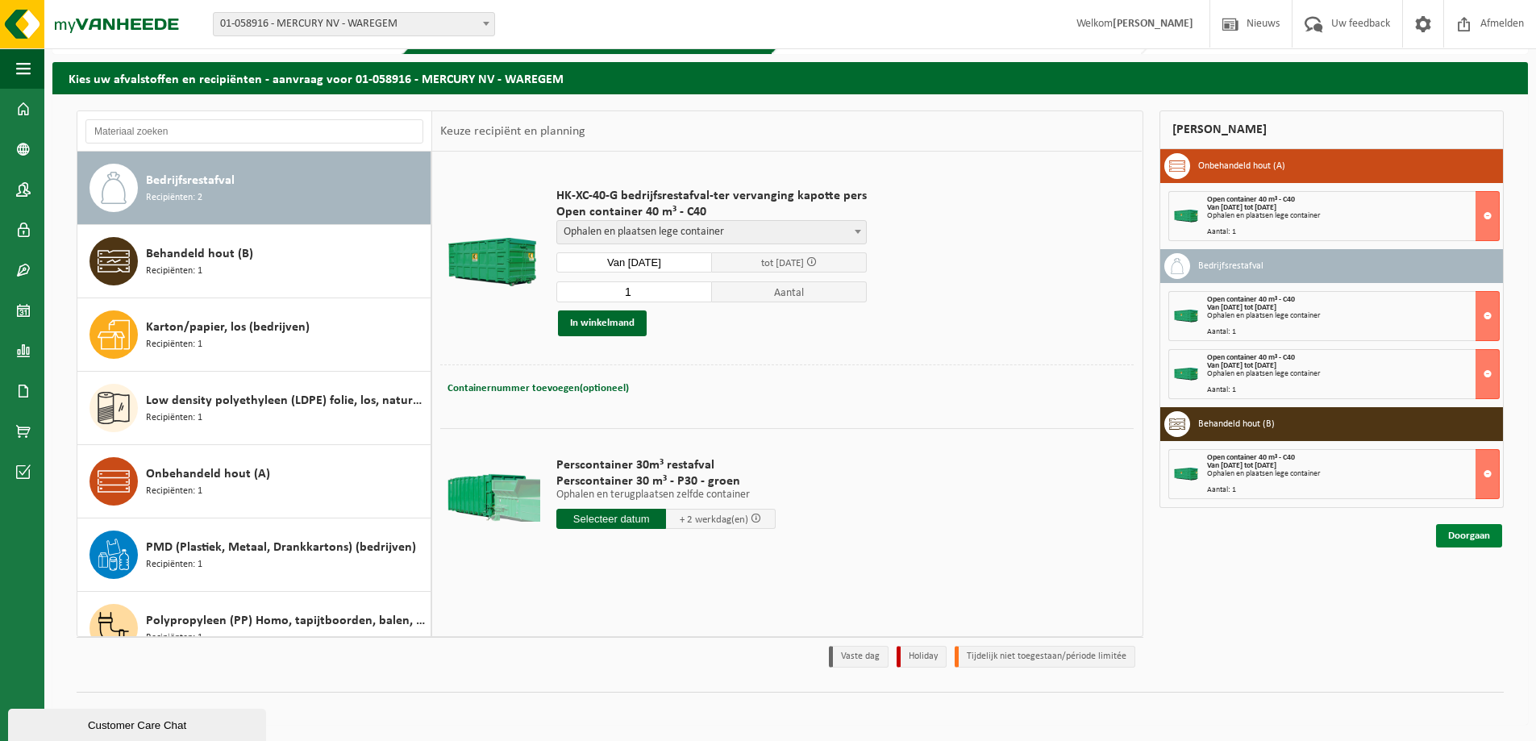
click at [1482, 539] on link "Doorgaan" at bounding box center [1469, 535] width 66 height 23
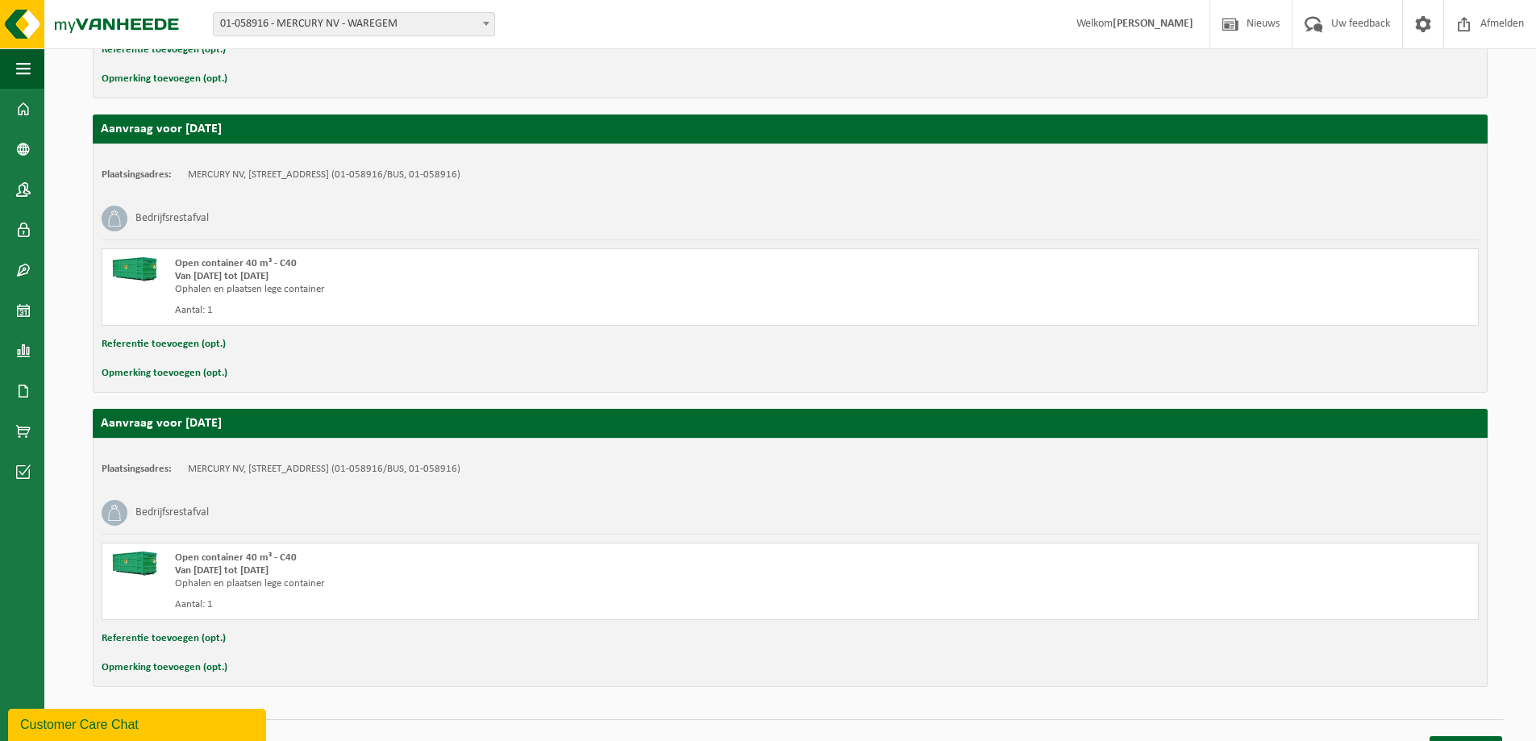
scroll to position [833, 0]
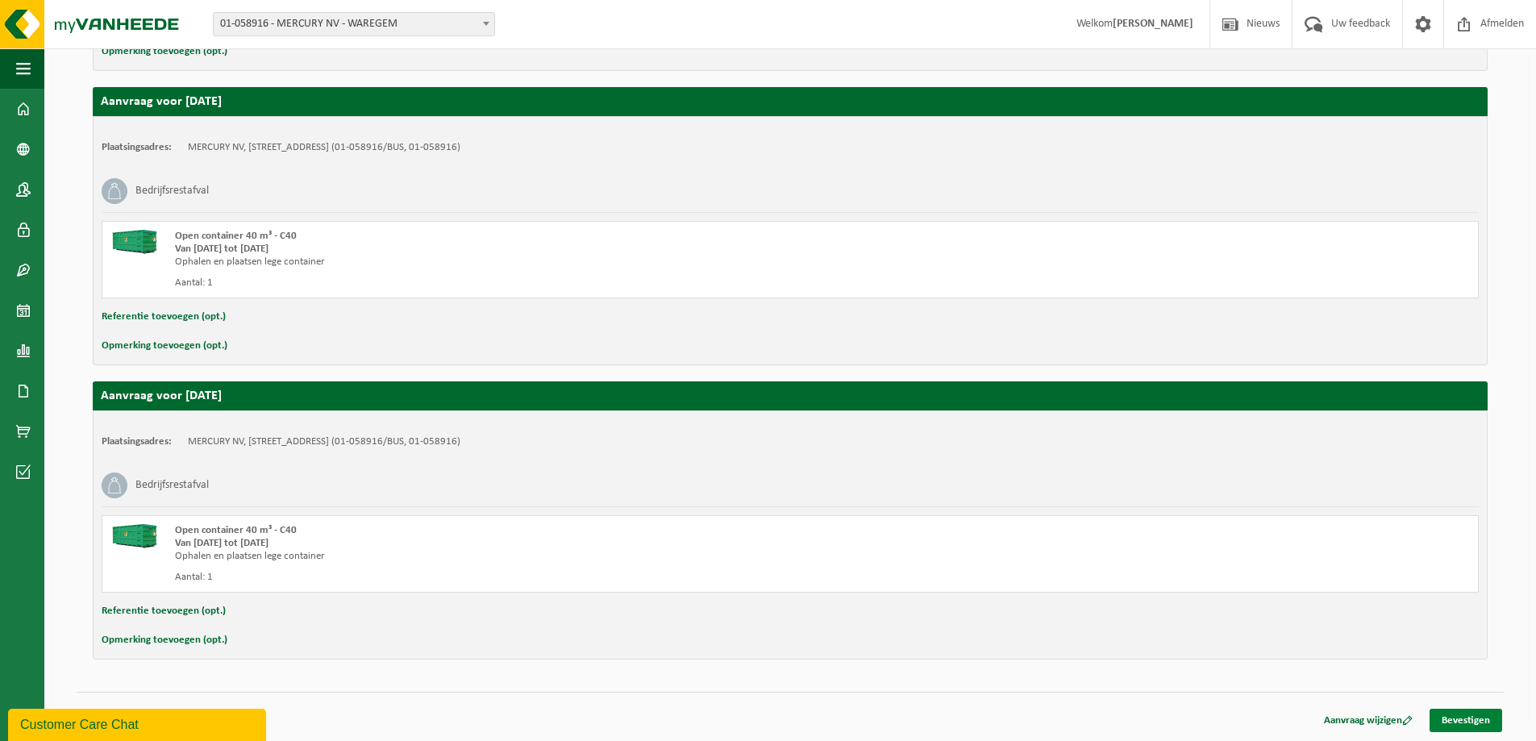
click at [1451, 717] on link "Bevestigen" at bounding box center [1465, 720] width 73 height 23
